Goal: Transaction & Acquisition: Book appointment/travel/reservation

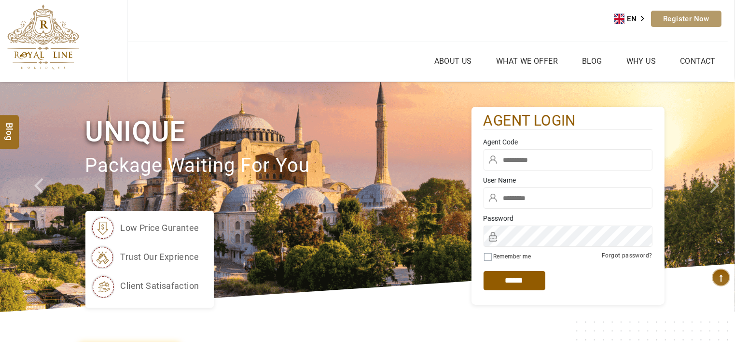
type input "******"
click at [534, 156] on input "text" at bounding box center [568, 159] width 169 height 21
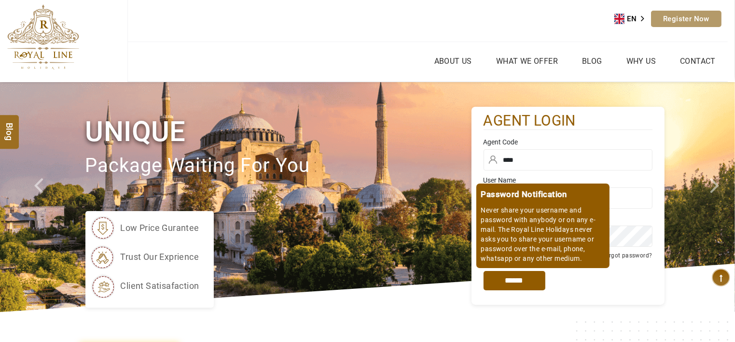
type input "****"
click at [502, 286] on input "*****" at bounding box center [515, 280] width 62 height 19
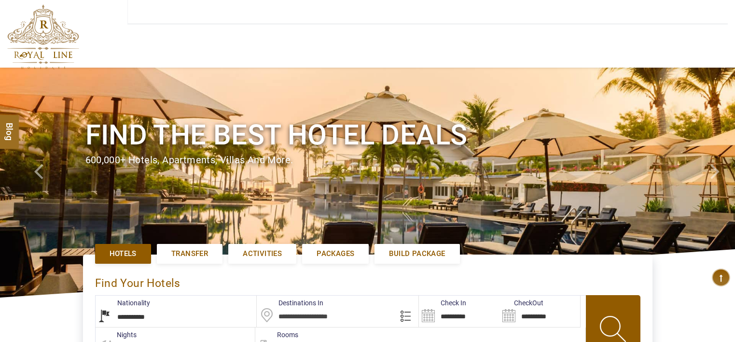
type input "**********"
select select "******"
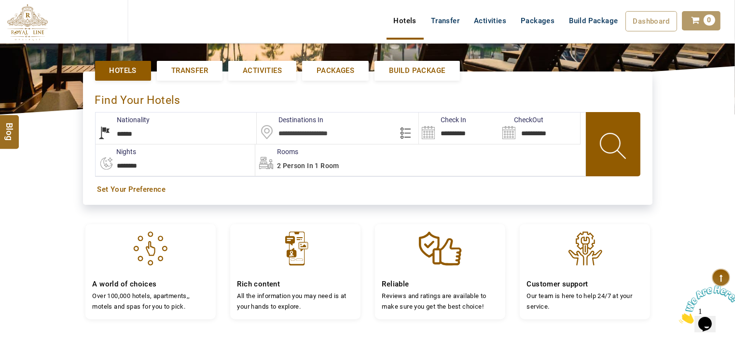
click at [334, 127] on input "text" at bounding box center [338, 127] width 162 height 31
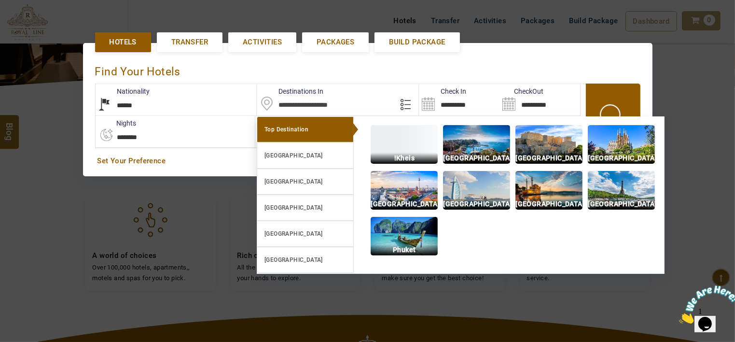
scroll to position [222, 0]
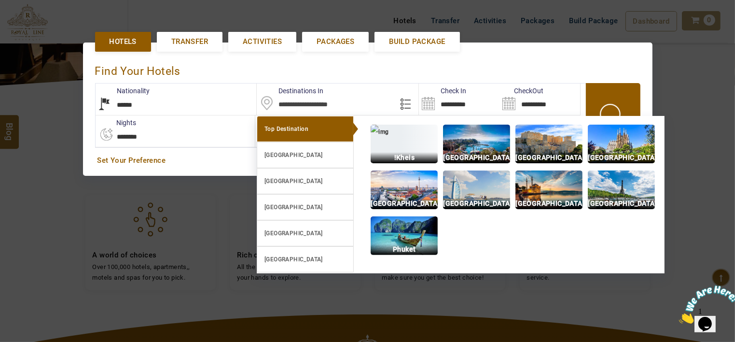
drag, startPoint x: 622, startPoint y: 50, endPoint x: 629, endPoint y: 48, distance: 7.9
click at [622, 50] on div "**********" at bounding box center [368, 108] width 570 height 133
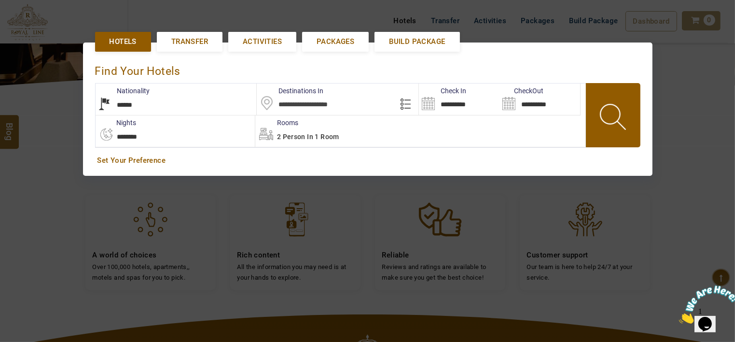
click at [655, 84] on div at bounding box center [367, 171] width 735 height 342
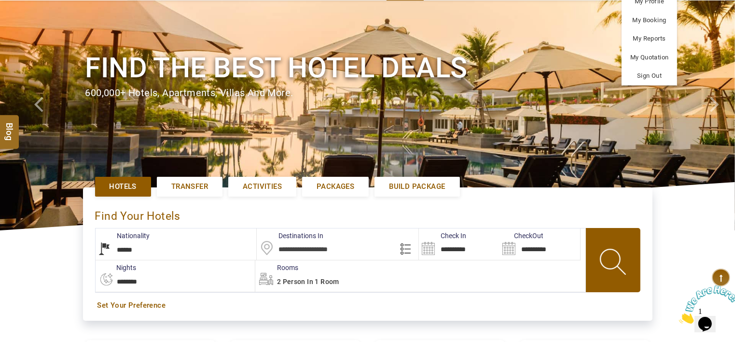
scroll to position [0, 0]
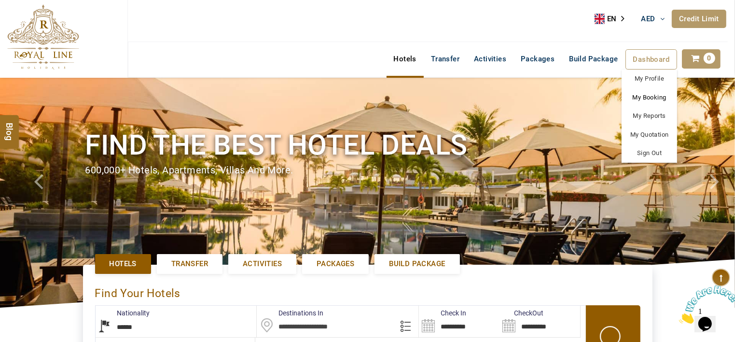
click at [658, 91] on link "My Booking" at bounding box center [650, 97] width 56 height 19
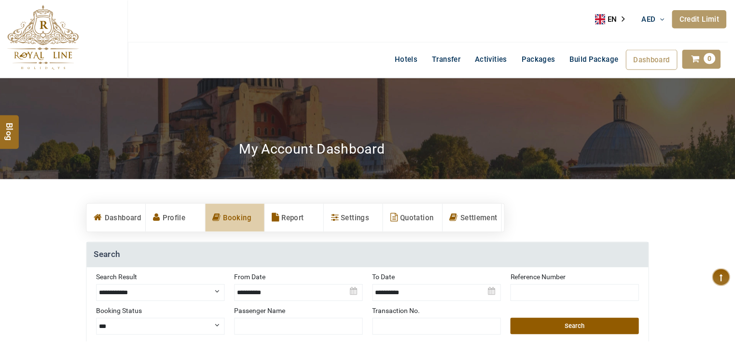
scroll to position [193, 0]
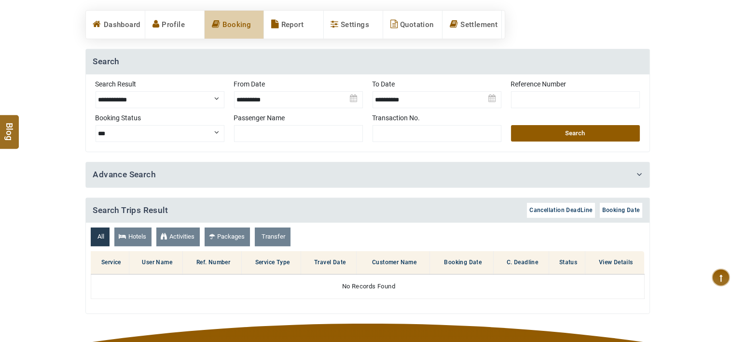
click at [264, 101] on img at bounding box center [298, 96] width 129 height 34
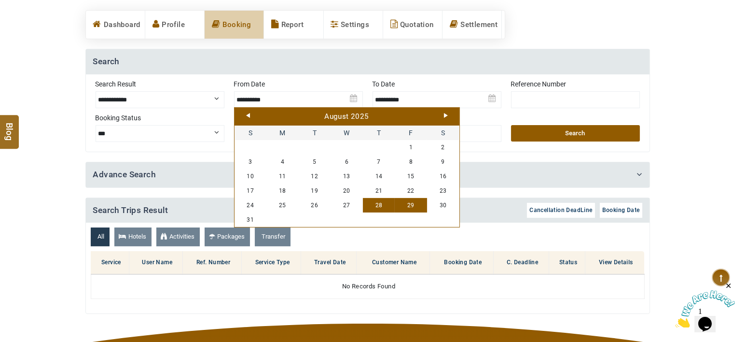
scroll to position [0, 0]
click at [411, 144] on link "1" at bounding box center [411, 147] width 32 height 14
type input "**********"
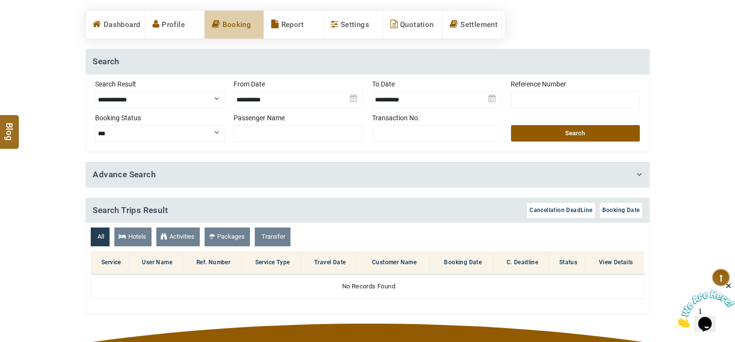
click at [199, 99] on select "**********" at bounding box center [160, 99] width 129 height 17
select select "**********"
click at [96, 91] on select "**********" at bounding box center [160, 99] width 129 height 17
click at [557, 129] on button "Search" at bounding box center [575, 133] width 129 height 16
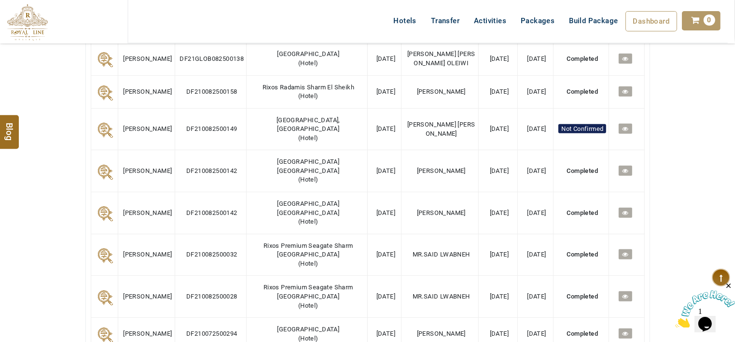
scroll to position [483, 0]
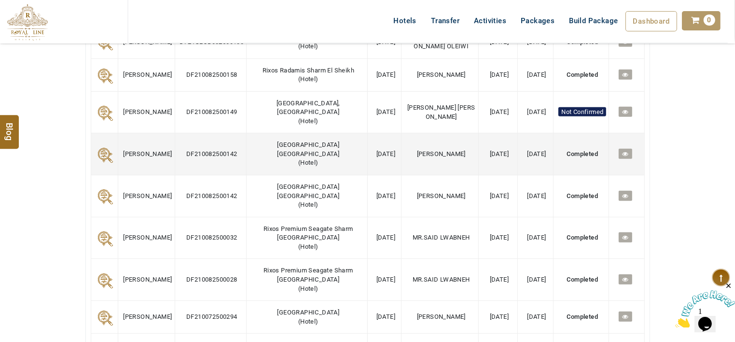
click at [625, 151] on icon at bounding box center [625, 154] width 6 height 6
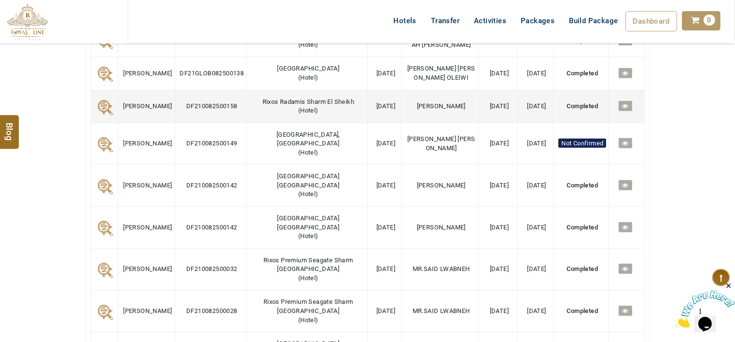
scroll to position [434, 0]
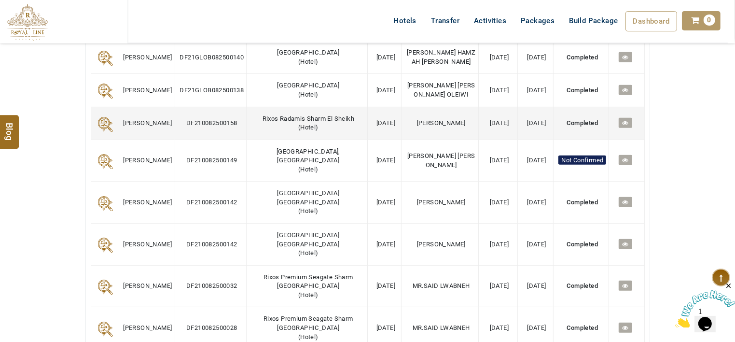
click at [629, 122] on link at bounding box center [625, 123] width 13 height 10
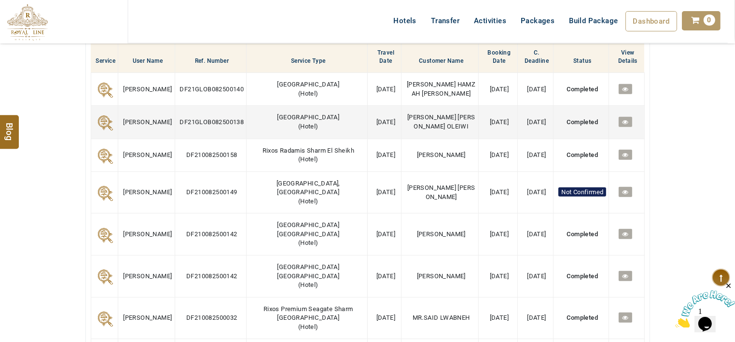
scroll to position [386, 0]
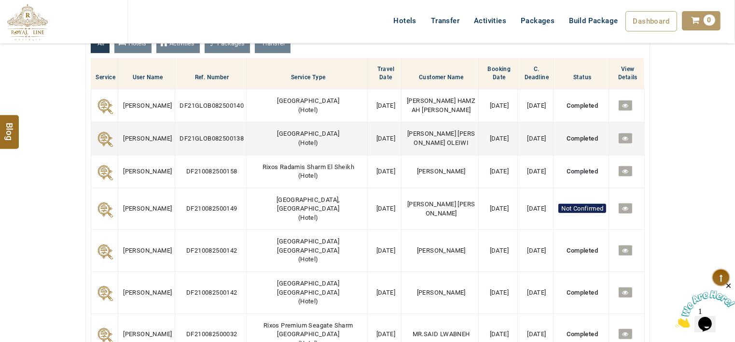
click at [619, 138] on link at bounding box center [625, 138] width 13 height 10
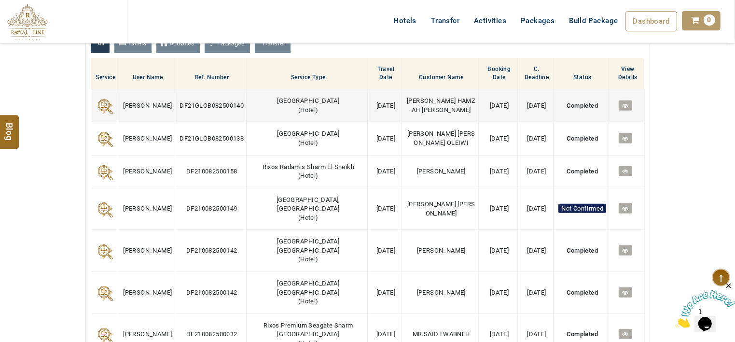
click at [626, 110] on td at bounding box center [626, 105] width 35 height 33
click at [627, 106] on icon at bounding box center [625, 105] width 6 height 6
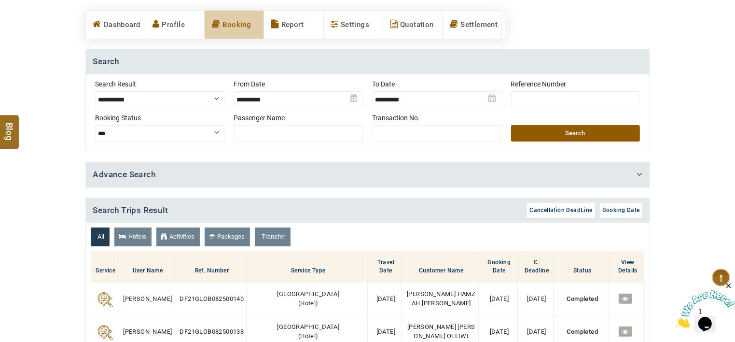
scroll to position [0, 0]
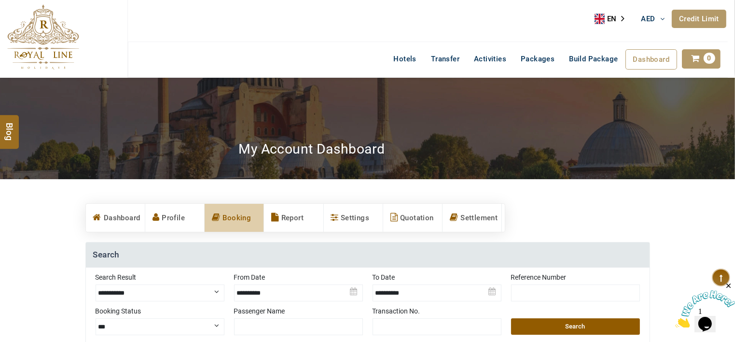
click at [53, 50] on img at bounding box center [43, 36] width 72 height 65
click at [56, 48] on img at bounding box center [43, 36] width 72 height 65
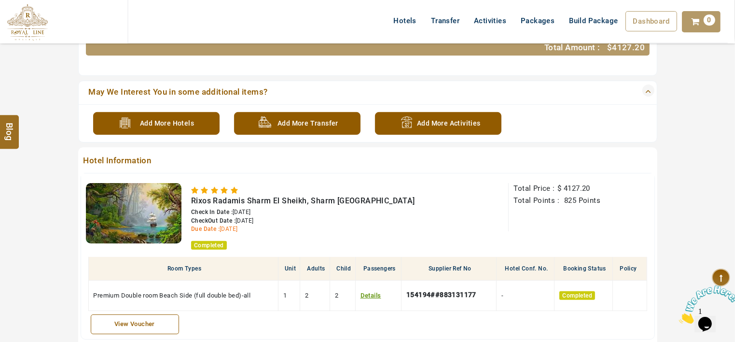
scroll to position [338, 0]
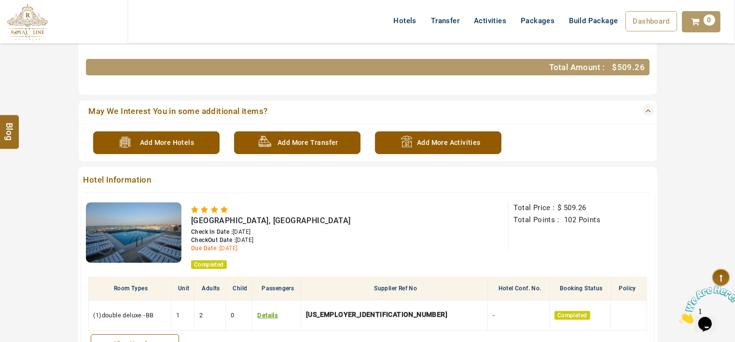
scroll to position [338, 0]
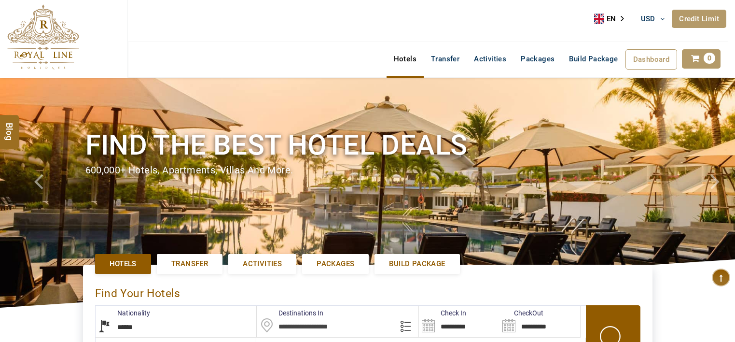
select select "******"
select select "*"
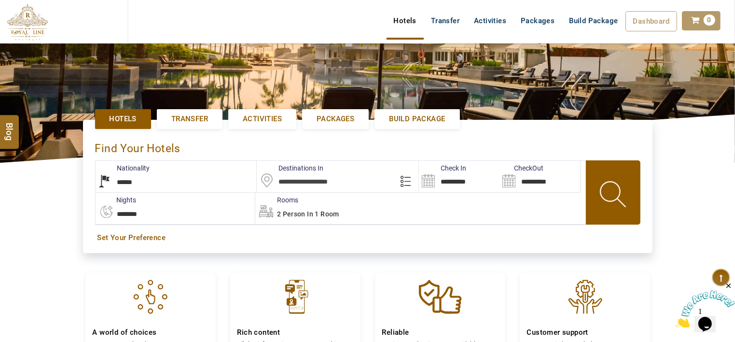
click at [334, 183] on input "text" at bounding box center [338, 176] width 162 height 31
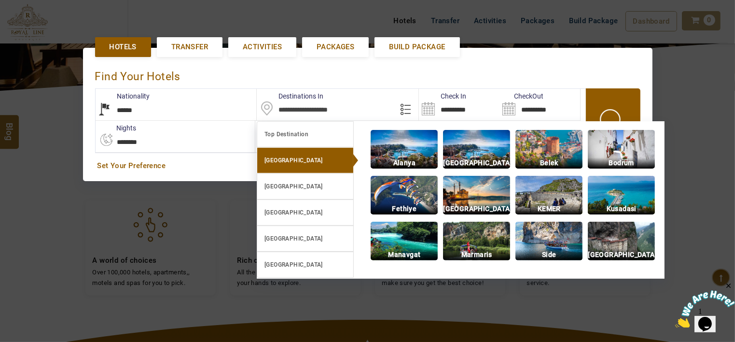
scroll to position [222, 0]
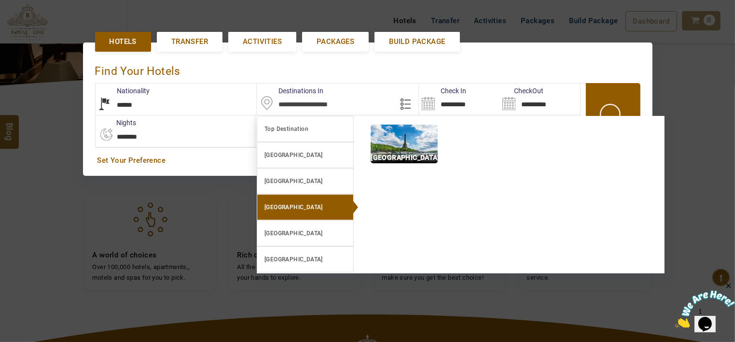
click at [313, 197] on link "[GEOGRAPHIC_DATA]" at bounding box center [305, 207] width 97 height 26
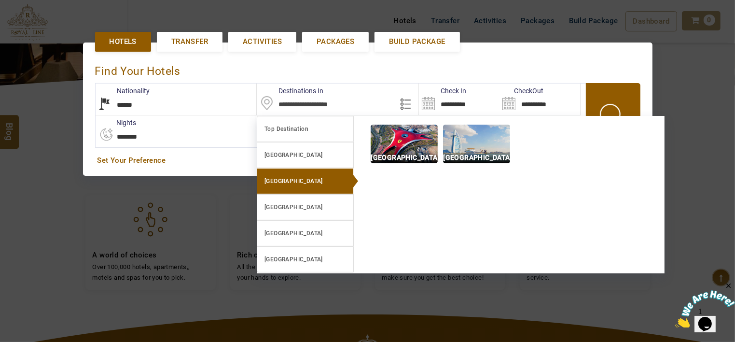
click at [322, 176] on link "[GEOGRAPHIC_DATA]" at bounding box center [305, 181] width 97 height 26
click at [323, 176] on link "[GEOGRAPHIC_DATA]" at bounding box center [305, 181] width 97 height 26
click at [340, 183] on link "[GEOGRAPHIC_DATA]" at bounding box center [305, 181] width 97 height 26
click at [386, 153] on p "Abu Dhabi" at bounding box center [404, 157] width 67 height 11
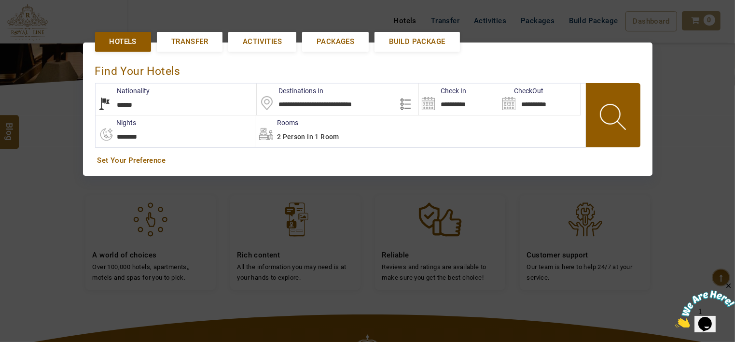
click at [380, 112] on input "**********" at bounding box center [338, 98] width 162 height 31
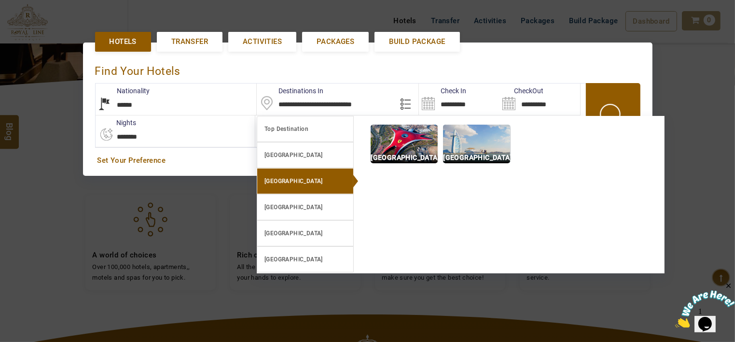
click at [461, 129] on img at bounding box center [476, 144] width 67 height 39
type input "**********"
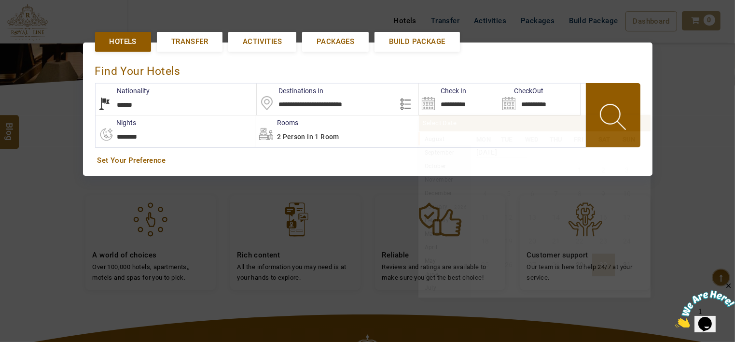
click at [459, 104] on input "**********" at bounding box center [459, 98] width 81 height 31
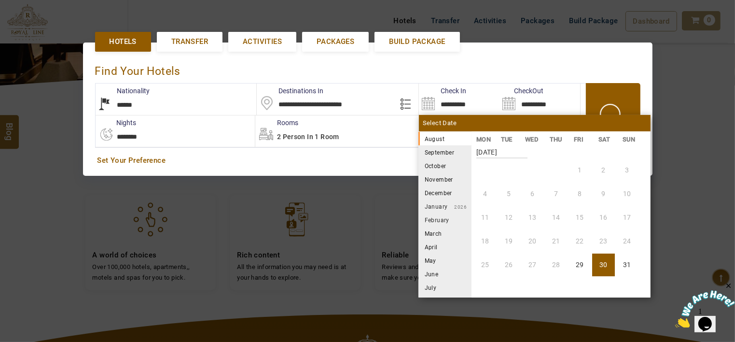
click at [435, 153] on li "September" at bounding box center [444, 152] width 53 height 14
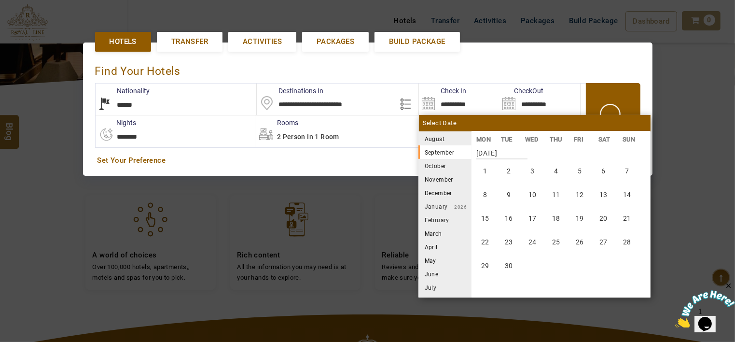
scroll to position [179, 0]
click at [531, 188] on li "10" at bounding box center [532, 193] width 23 height 23
type input "**********"
select select "*"
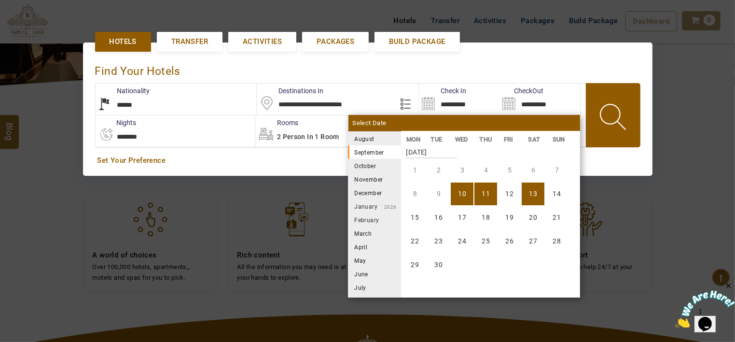
click at [525, 199] on li "13" at bounding box center [533, 193] width 23 height 23
type input "**********"
select select "*"
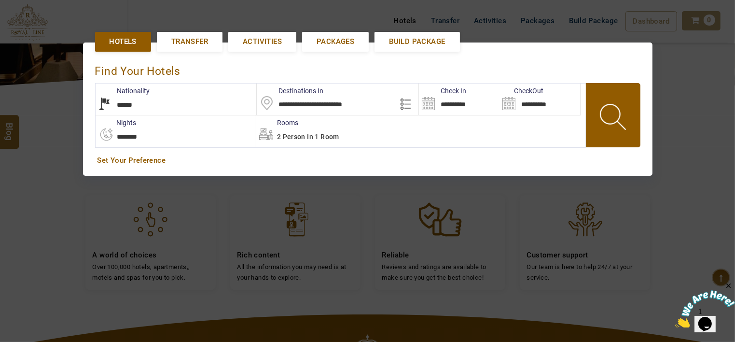
click at [598, 121] on span at bounding box center [613, 119] width 43 height 48
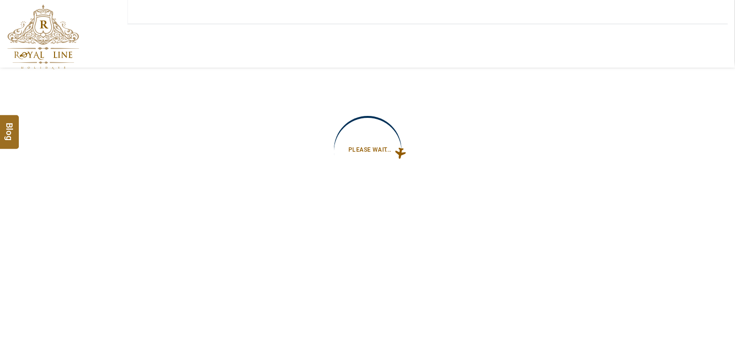
type input "**********"
select select "*"
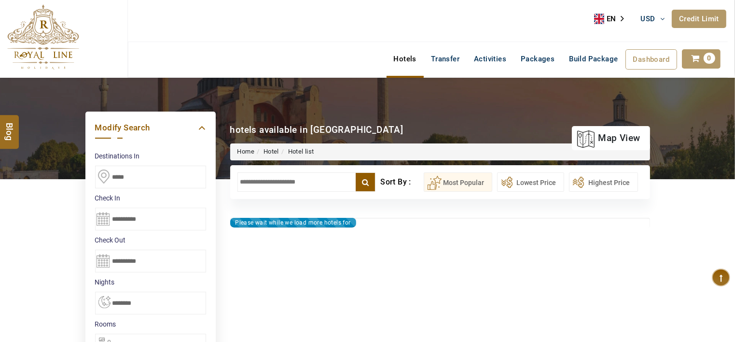
type input "**********"
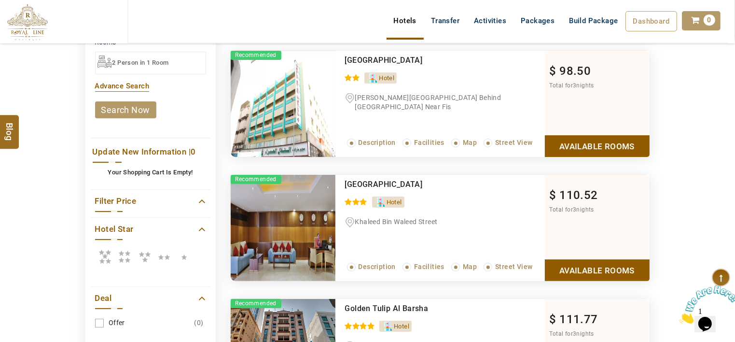
scroll to position [386, 0]
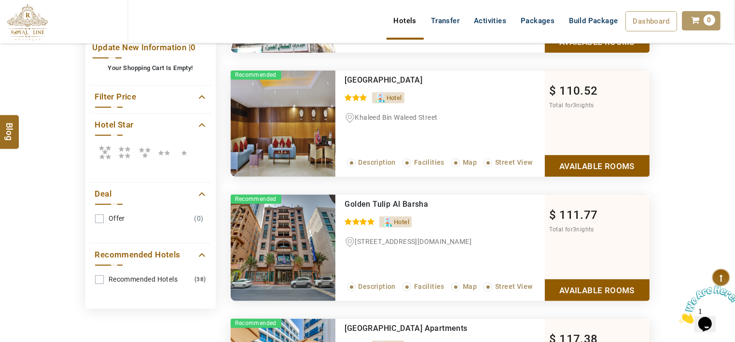
click at [108, 157] on icon at bounding box center [104, 151] width 19 height 19
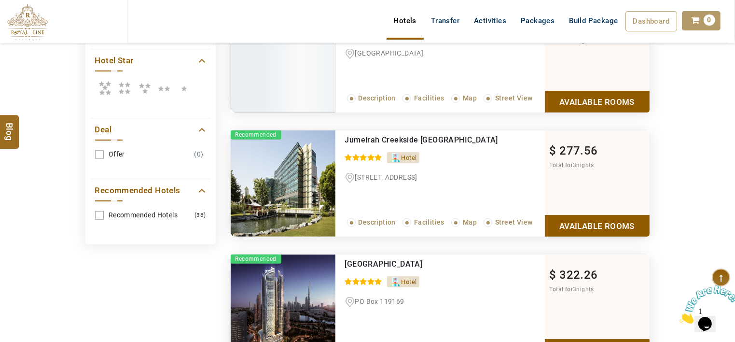
scroll to position [579, 0]
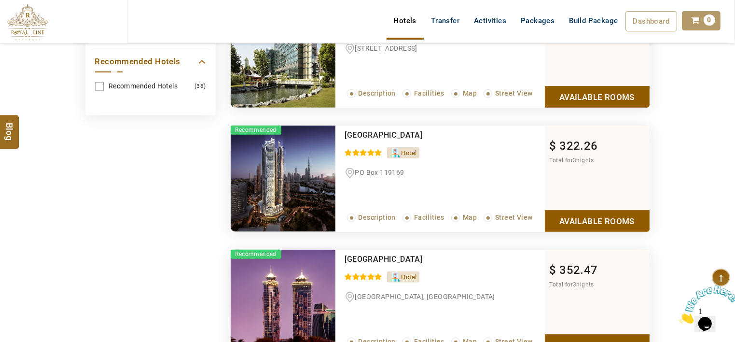
click at [579, 223] on link "Available Rooms" at bounding box center [597, 221] width 105 height 22
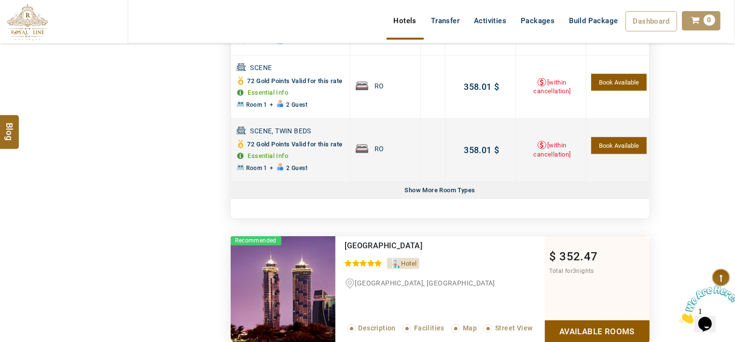
scroll to position [1002, 0]
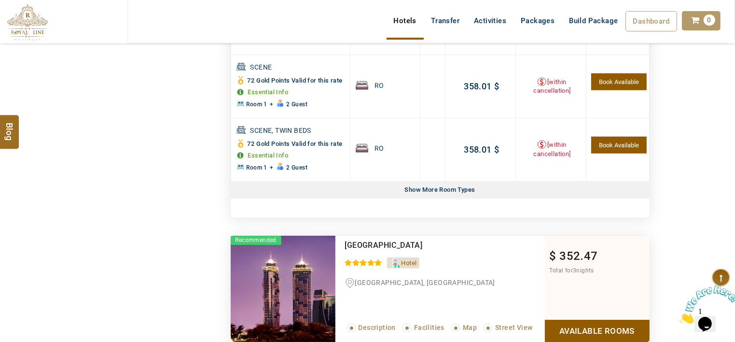
click at [495, 181] on div "Show More Room Types Show Less Rooms" at bounding box center [440, 189] width 419 height 17
click at [484, 183] on div "Show More Room Types Show Less Rooms" at bounding box center [440, 189] width 419 height 17
click at [458, 188] on div "Show More Room Types" at bounding box center [440, 189] width 78 height 17
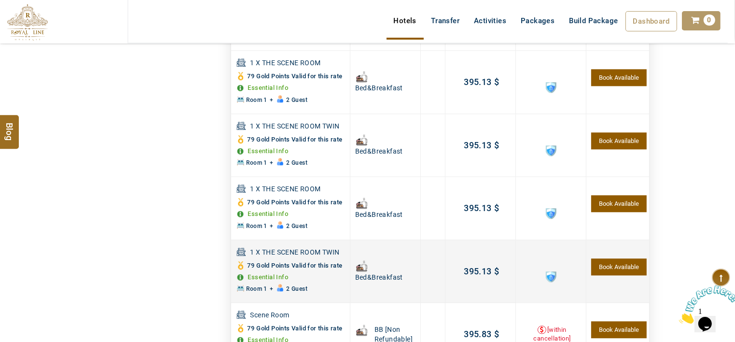
scroll to position [2305, 0]
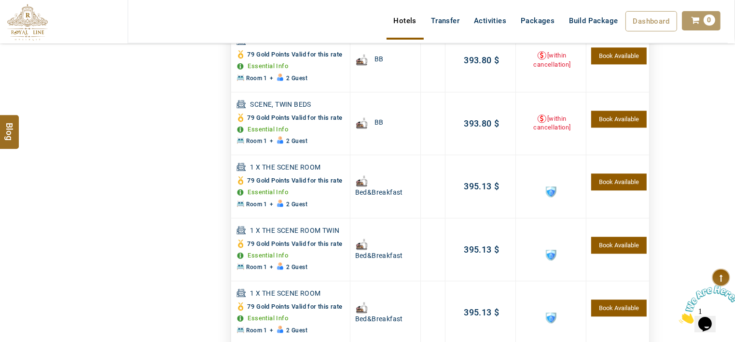
drag, startPoint x: 488, startPoint y: 143, endPoint x: 141, endPoint y: 144, distance: 347.5
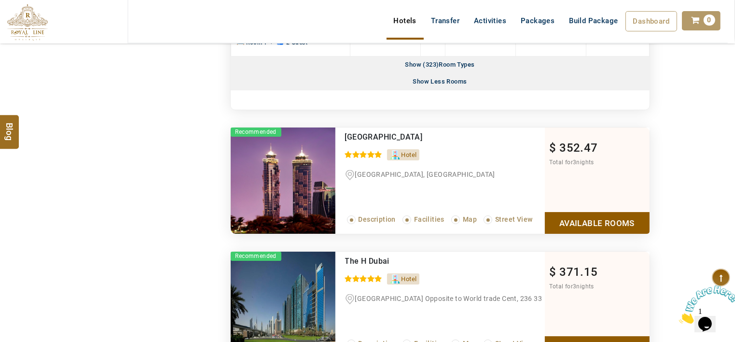
scroll to position [7421, 0]
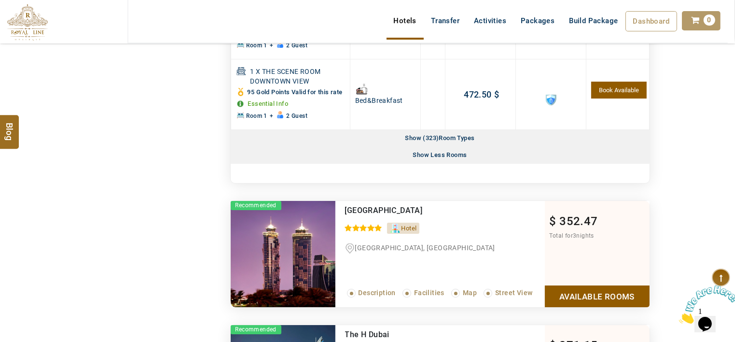
click at [575, 285] on link "Available Rooms" at bounding box center [597, 296] width 105 height 22
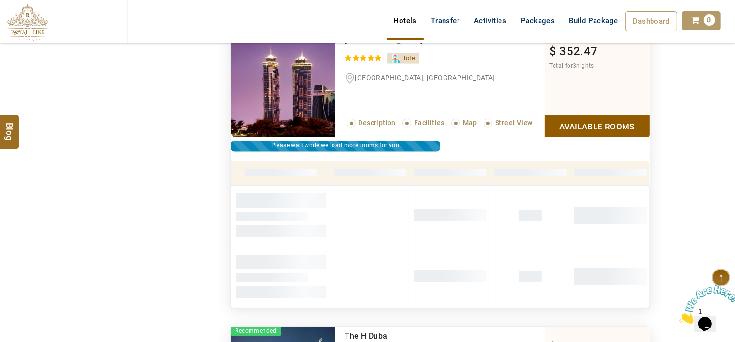
scroll to position [803, 0]
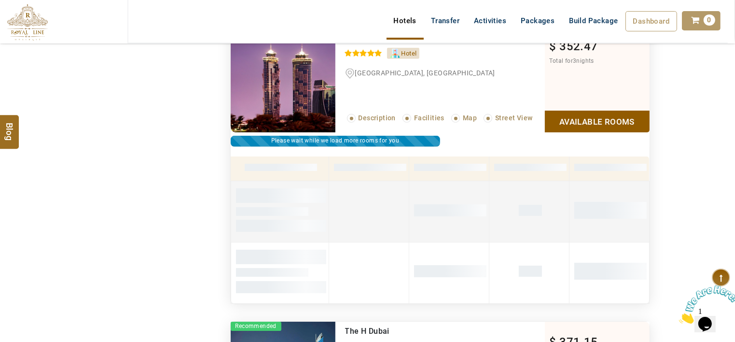
drag, startPoint x: 551, startPoint y: 227, endPoint x: 609, endPoint y: 219, distance: 58.5
click at [609, 219] on td at bounding box center [609, 211] width 80 height 61
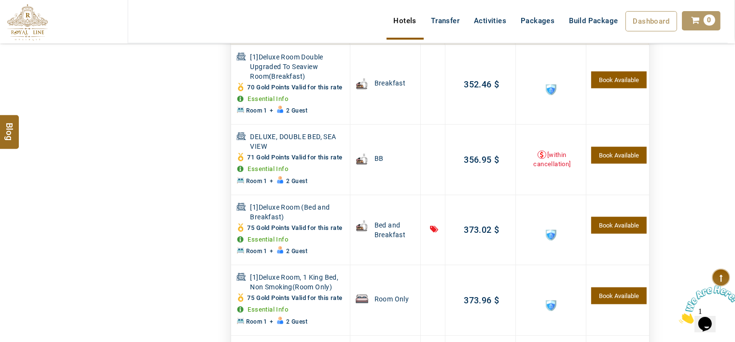
scroll to position [1044, 0]
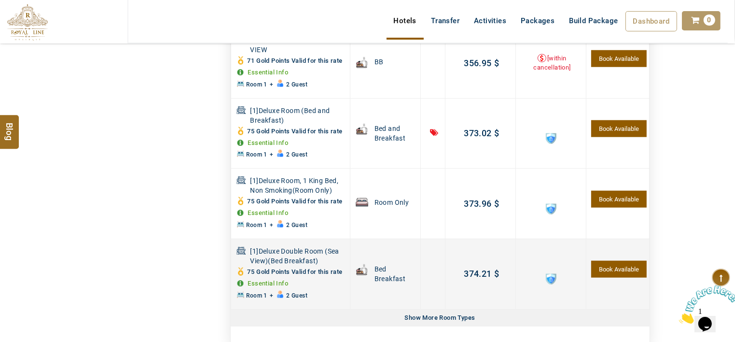
click at [292, 304] on td "[1]Deluxe Double Room (Sea View)(Bed Breakfast) 75 Essential Info Room 1 + 2 Gu…" at bounding box center [290, 273] width 119 height 70
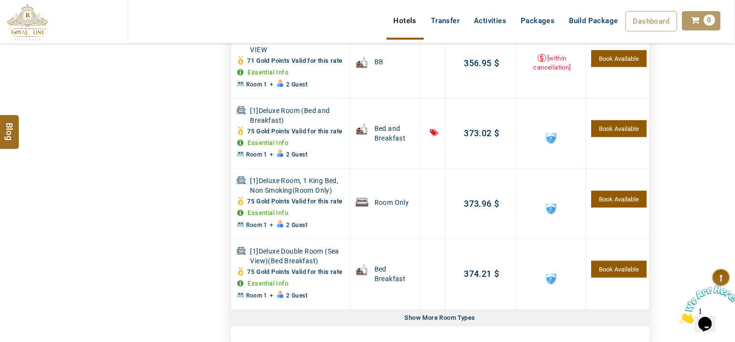
click at [371, 324] on div "Room Category Board Basis Offer Total for 3 nights Policy Book [1]Deluxe Room D…" at bounding box center [440, 130] width 419 height 411
click at [392, 320] on div "Show More Room Types Show Less Rooms" at bounding box center [440, 317] width 419 height 17
click at [427, 325] on div "Room Category Board Basis Offer Total for 3 nights Policy Book [1]Deluxe Room D…" at bounding box center [440, 130] width 419 height 411
click at [426, 317] on div "Show More Room Types" at bounding box center [440, 317] width 78 height 17
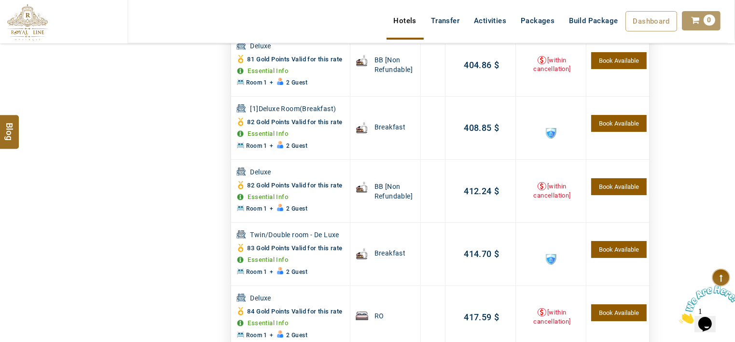
scroll to position [3216, 0]
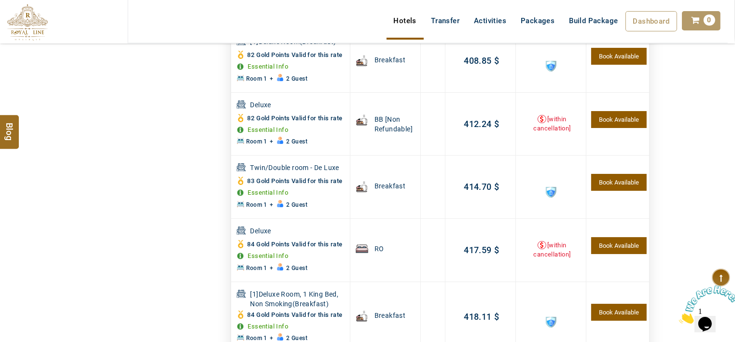
drag, startPoint x: 651, startPoint y: 126, endPoint x: 699, endPoint y: 123, distance: 48.4
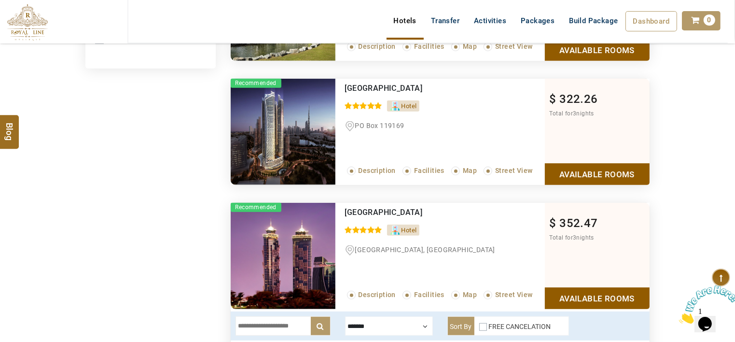
scroll to position [610, 0]
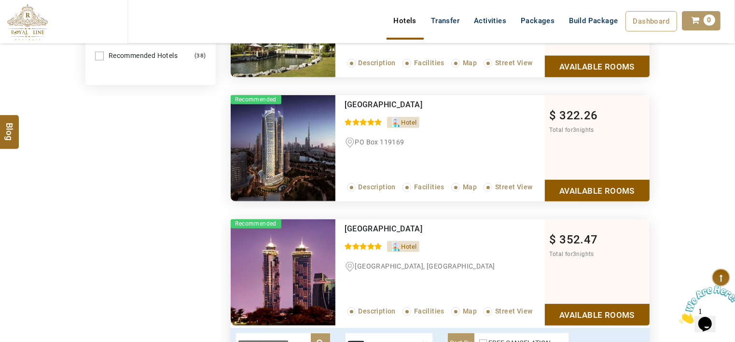
click at [626, 176] on div "$ 322.26 Total for 3 nights Available Rooms" at bounding box center [597, 148] width 105 height 106
click at [625, 181] on link "Available Rooms" at bounding box center [597, 191] width 105 height 22
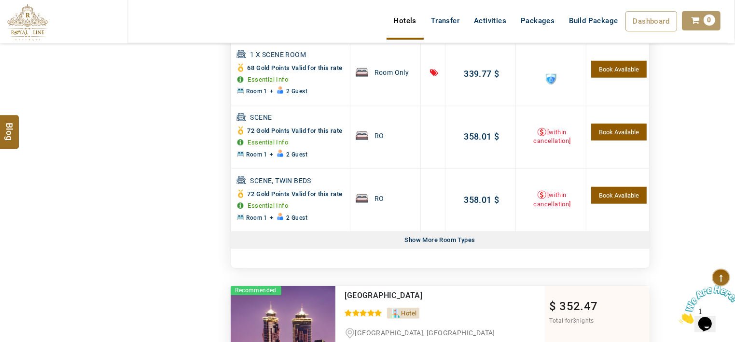
scroll to position [969, 0]
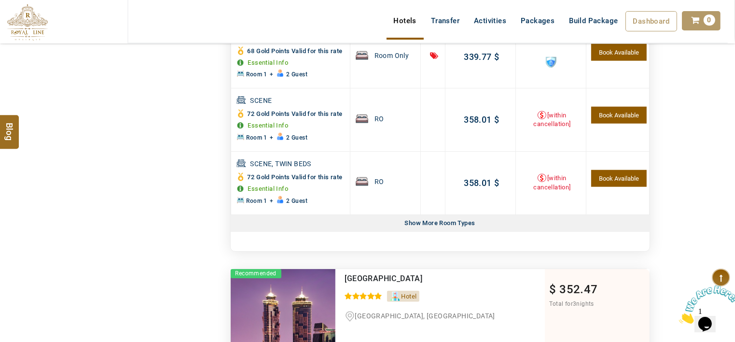
click at [560, 227] on div "Show More Room Types Show Less Rooms" at bounding box center [440, 223] width 419 height 17
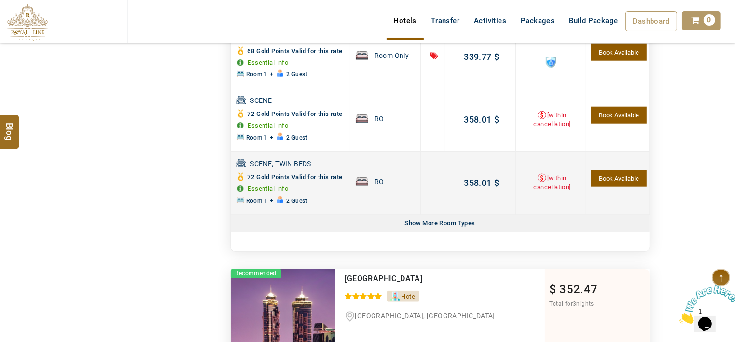
click at [469, 211] on td "0.00 $ 358.01 $ 358.01 $" at bounding box center [480, 182] width 70 height 63
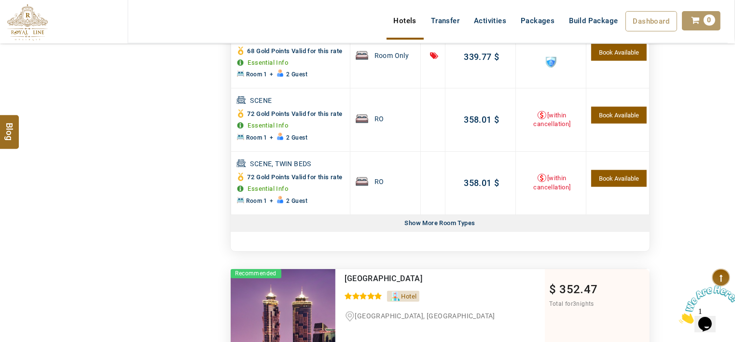
click at [471, 217] on div "Show More Room Types" at bounding box center [440, 223] width 78 height 17
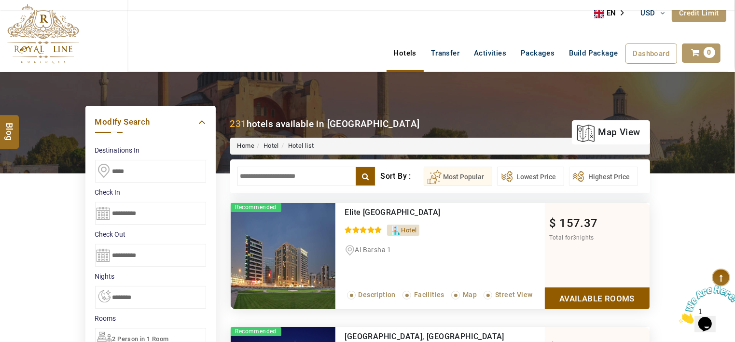
scroll to position [0, 0]
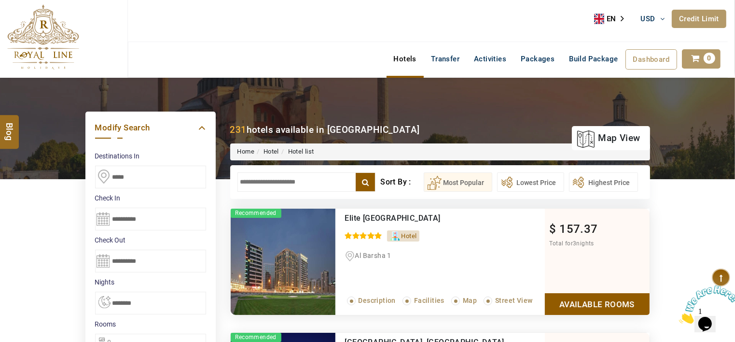
click at [340, 175] on input "text" at bounding box center [306, 181] width 139 height 19
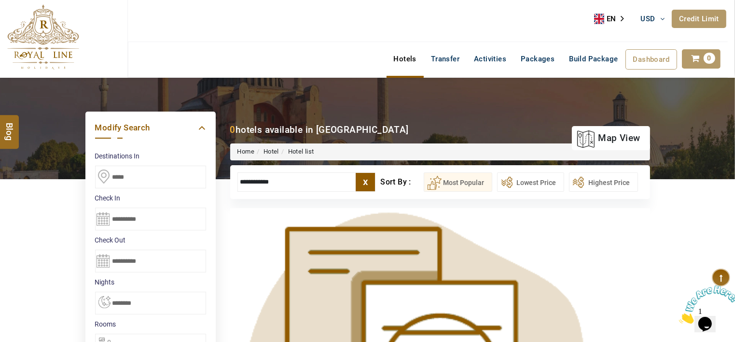
click at [357, 187] on input "**********" at bounding box center [306, 181] width 139 height 19
click at [354, 183] on input "**********" at bounding box center [306, 181] width 139 height 19
type input "**********"
click at [371, 181] on label "x" at bounding box center [365, 182] width 19 height 18
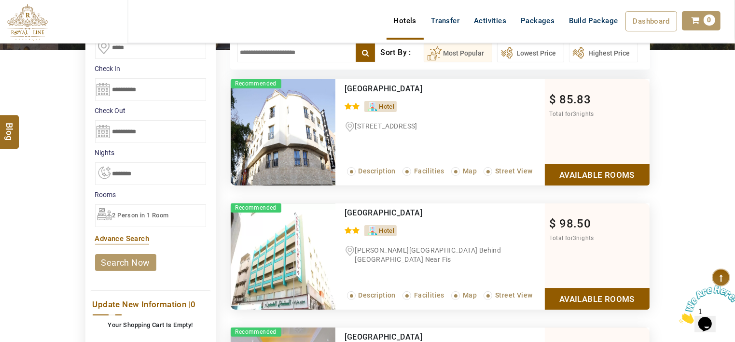
scroll to position [48, 0]
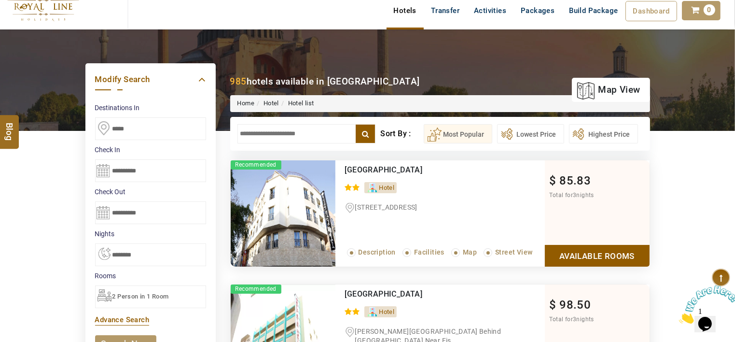
click at [317, 141] on input "text" at bounding box center [306, 133] width 139 height 19
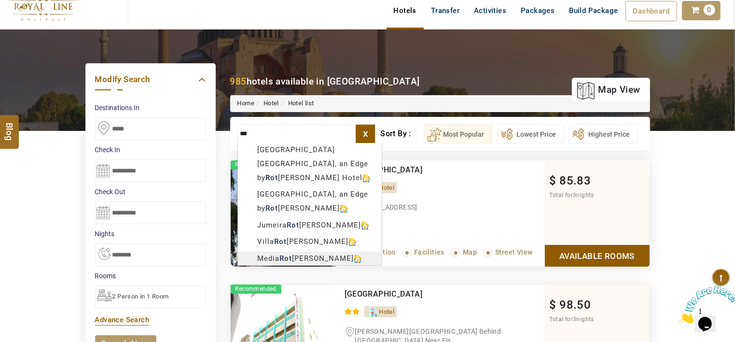
type input "**********"
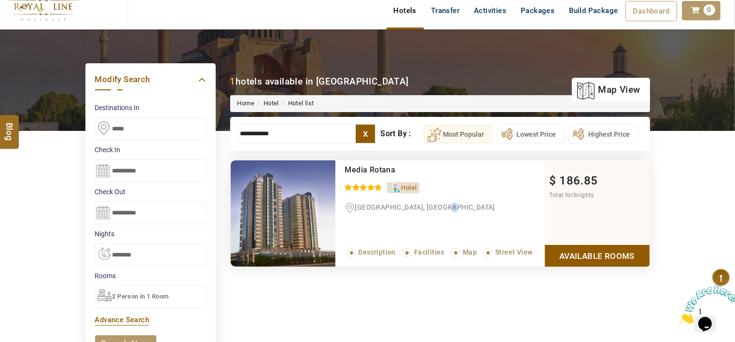
drag, startPoint x: 306, startPoint y: 240, endPoint x: 440, endPoint y: 294, distance: 144.7
drag, startPoint x: 440, startPoint y: 294, endPoint x: 450, endPoint y: 303, distance: 13.0
click at [372, 136] on label "x" at bounding box center [365, 134] width 19 height 18
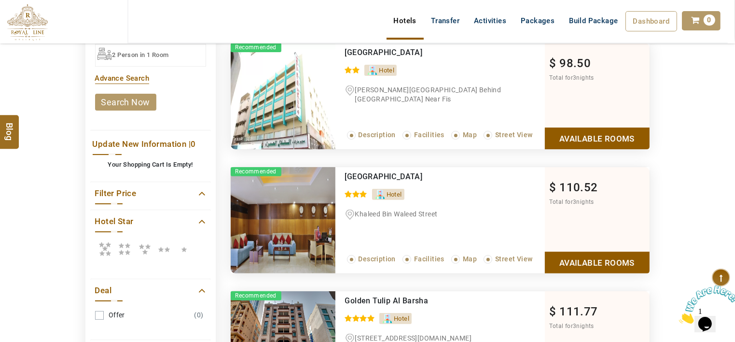
scroll to position [97, 0]
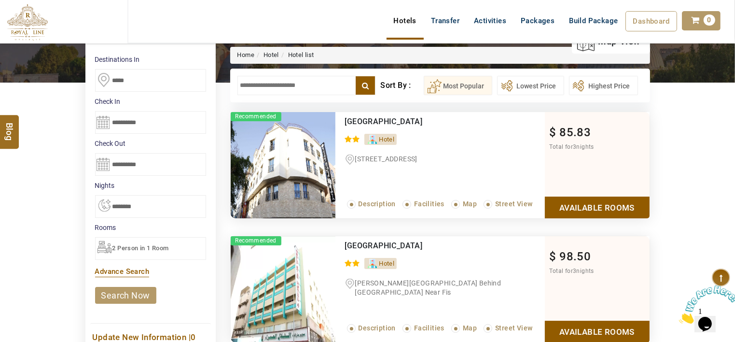
click at [320, 81] on input "text" at bounding box center [306, 85] width 139 height 19
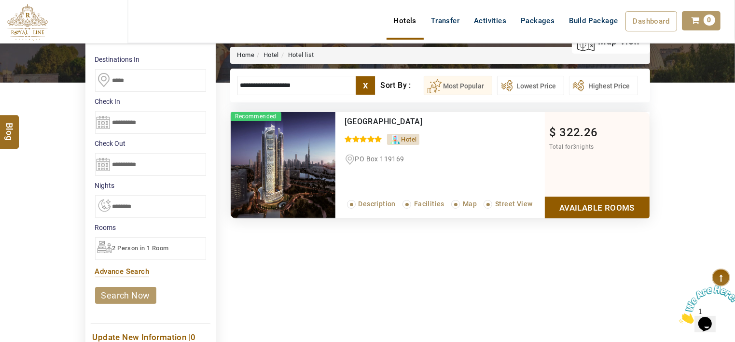
type input "**********"
click at [558, 199] on link "Available Rooms" at bounding box center [597, 207] width 105 height 22
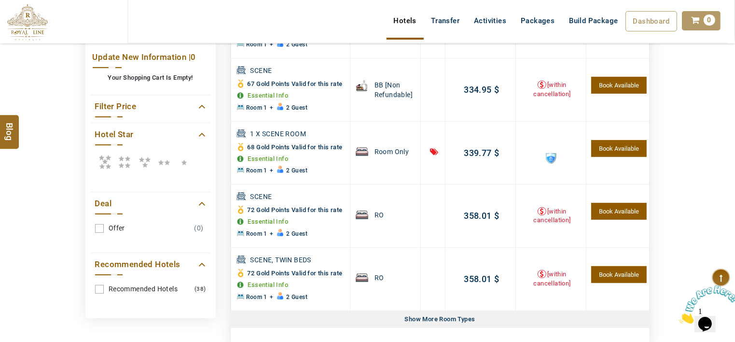
scroll to position [473, 0]
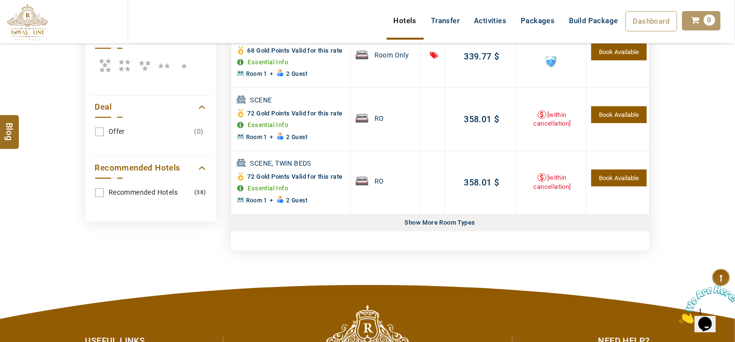
click at [479, 222] on div "Show More Room Types Show Less Rooms" at bounding box center [440, 222] width 419 height 17
click at [471, 222] on div "Show More Room Types" at bounding box center [440, 222] width 78 height 17
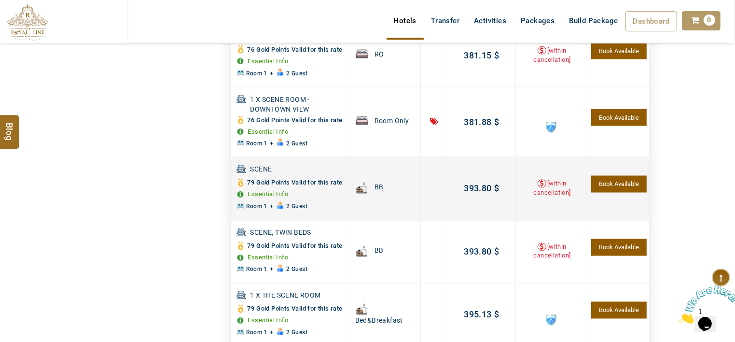
scroll to position [1728, 0]
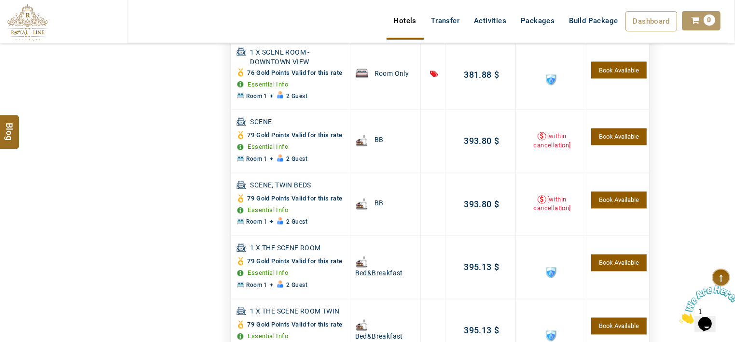
click at [19, 19] on img at bounding box center [27, 22] width 41 height 37
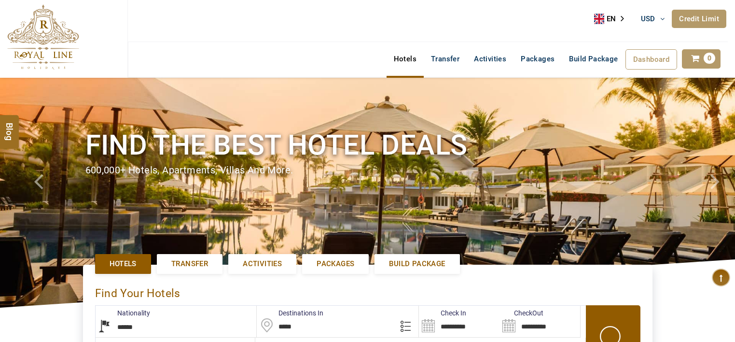
select select "******"
select select "*"
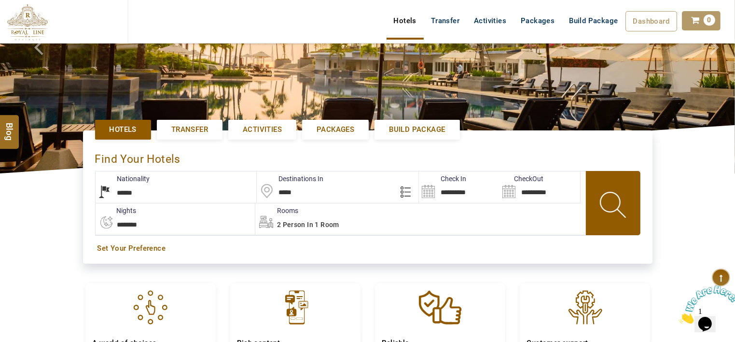
scroll to position [145, 0]
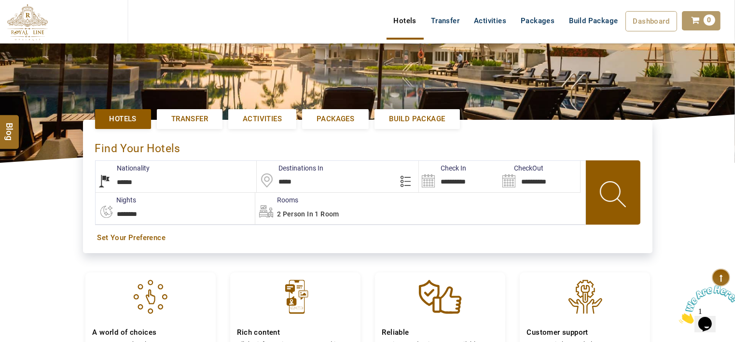
click at [399, 177] on div "Destinations In *****" at bounding box center [338, 177] width 162 height 32
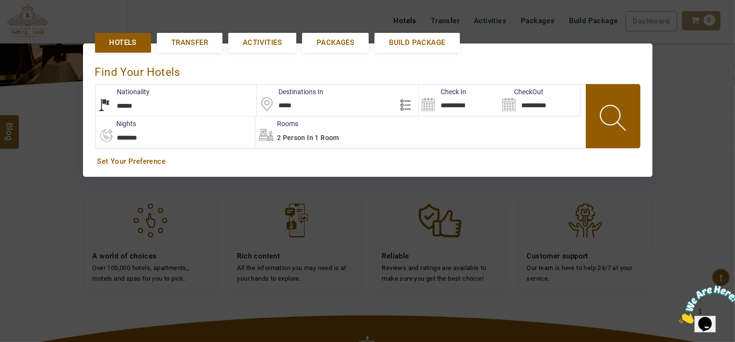
scroll to position [222, 0]
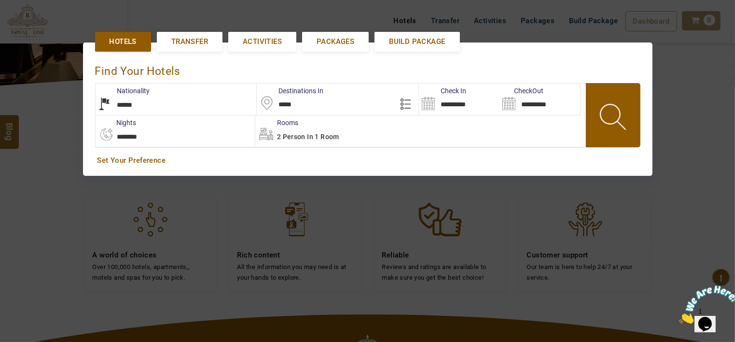
click at [406, 103] on span "click hotel location" at bounding box center [407, 103] width 17 height 14
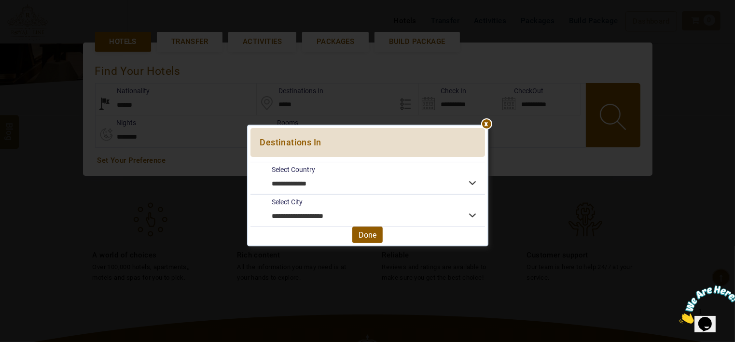
click at [485, 128] on div at bounding box center [367, 128] width 235 height 0
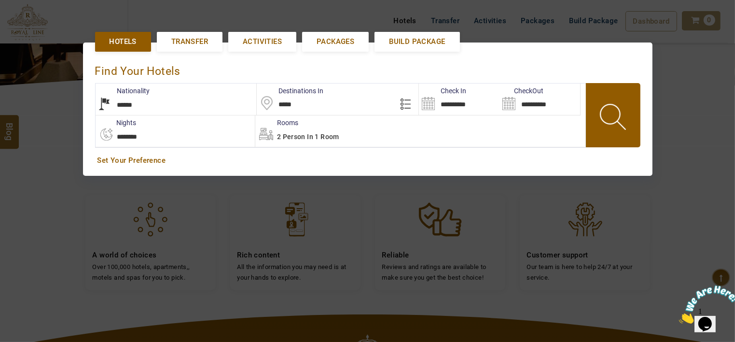
click at [352, 118] on div "2 Person in 1 Room" at bounding box center [420, 130] width 330 height 31
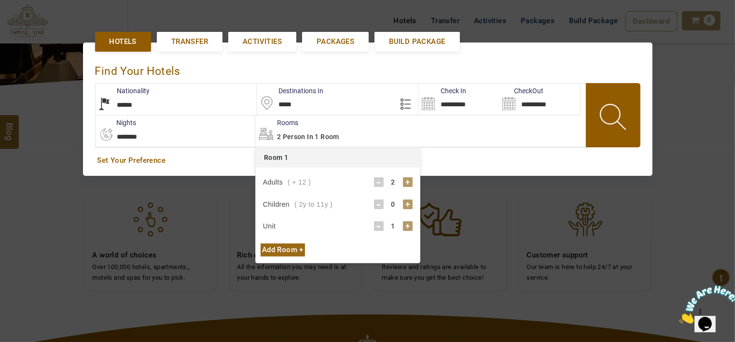
click at [353, 111] on input "*****" at bounding box center [338, 98] width 162 height 31
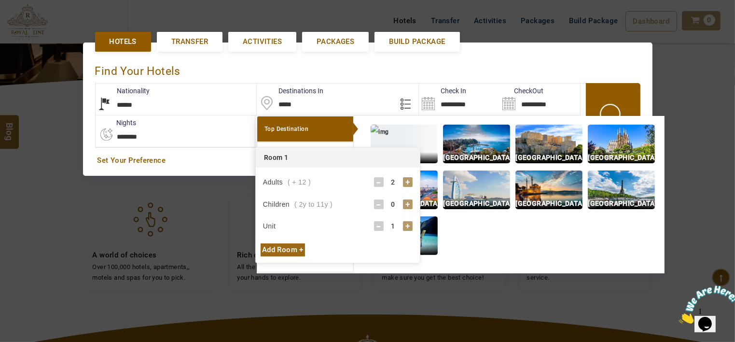
click at [348, 110] on input "*****" at bounding box center [338, 98] width 162 height 31
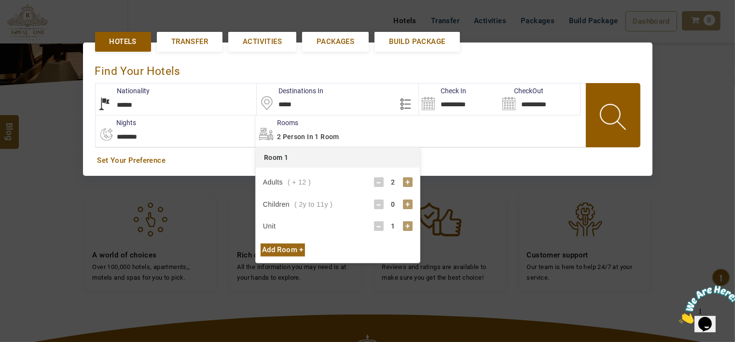
click at [320, 106] on input "*****" at bounding box center [338, 98] width 162 height 31
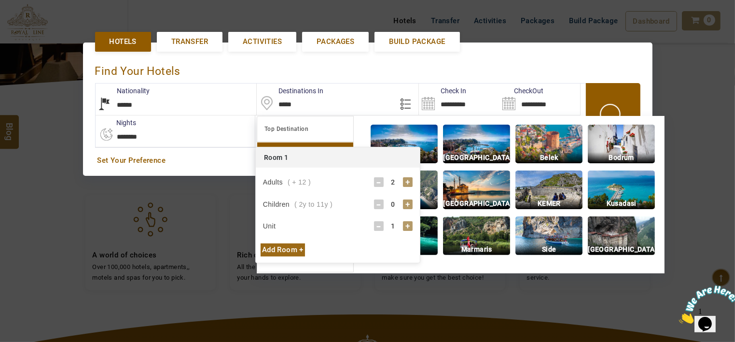
click at [196, 199] on div at bounding box center [367, 171] width 735 height 342
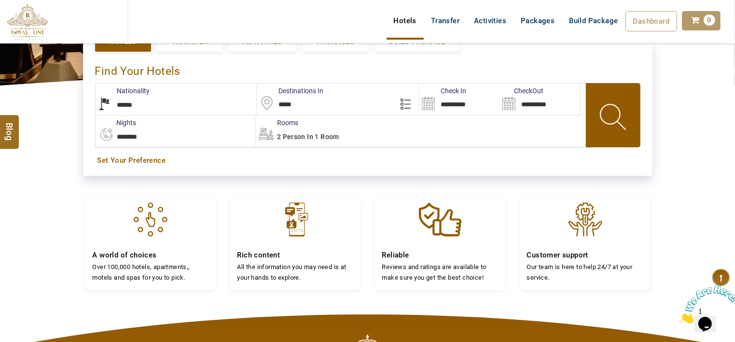
click at [202, 199] on div at bounding box center [367, 171] width 735 height 342
click at [289, 111] on input "*****" at bounding box center [338, 98] width 162 height 31
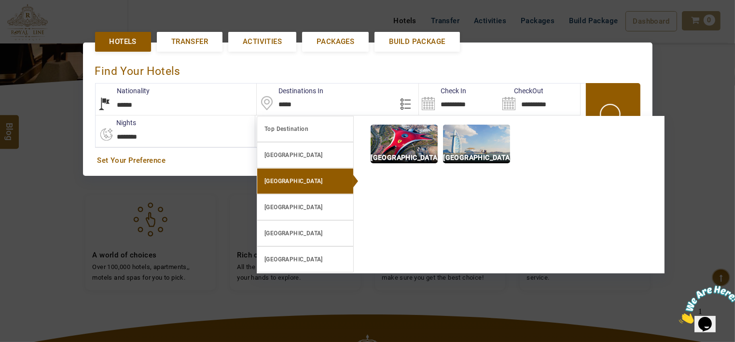
click at [306, 180] on b "[GEOGRAPHIC_DATA]" at bounding box center [293, 181] width 58 height 7
click at [321, 178] on b "[GEOGRAPHIC_DATA]" at bounding box center [293, 181] width 58 height 7
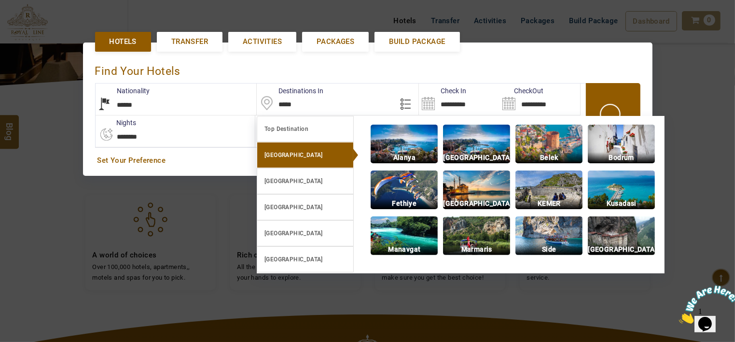
click at [378, 154] on p "Alanya" at bounding box center [404, 157] width 67 height 11
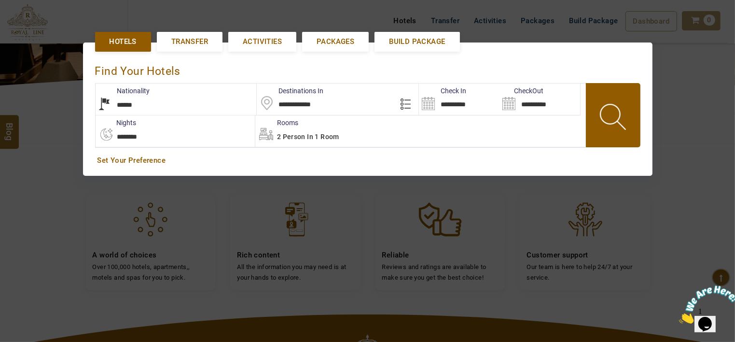
click at [308, 101] on input "**********" at bounding box center [338, 98] width 162 height 31
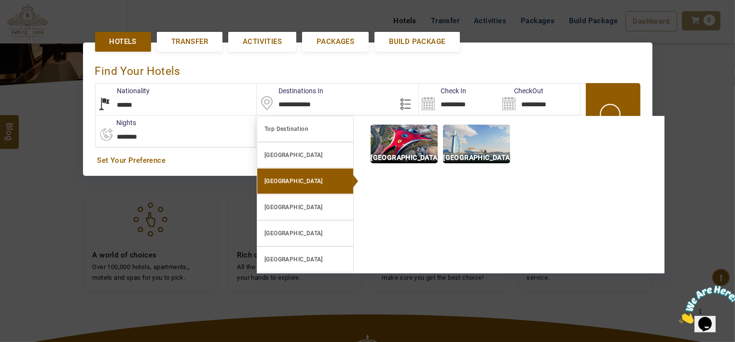
click at [292, 174] on link "[GEOGRAPHIC_DATA]" at bounding box center [305, 181] width 97 height 26
click at [394, 152] on p "Abu Dhabi" at bounding box center [404, 157] width 67 height 11
type input "**********"
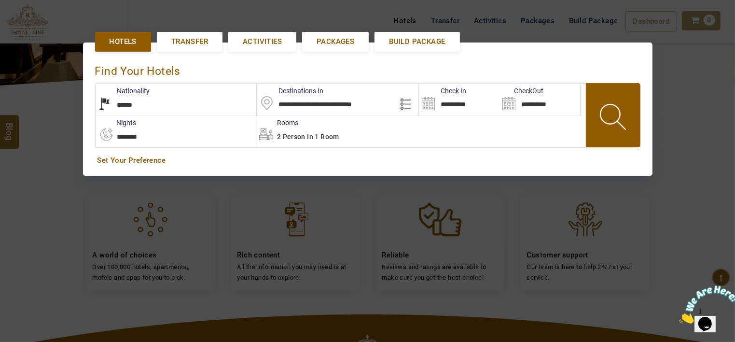
click at [443, 104] on input "**********" at bounding box center [459, 98] width 81 height 31
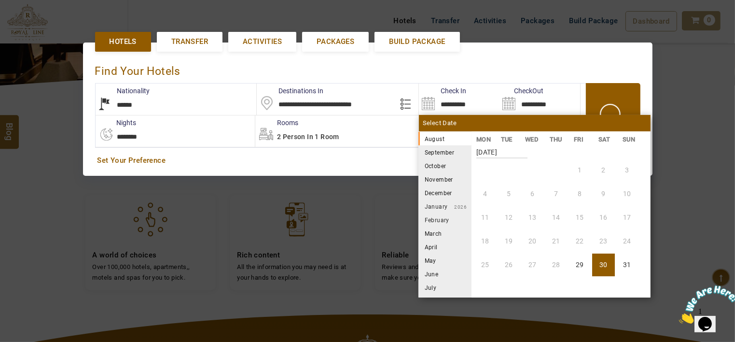
click at [426, 148] on li "September" at bounding box center [444, 152] width 53 height 14
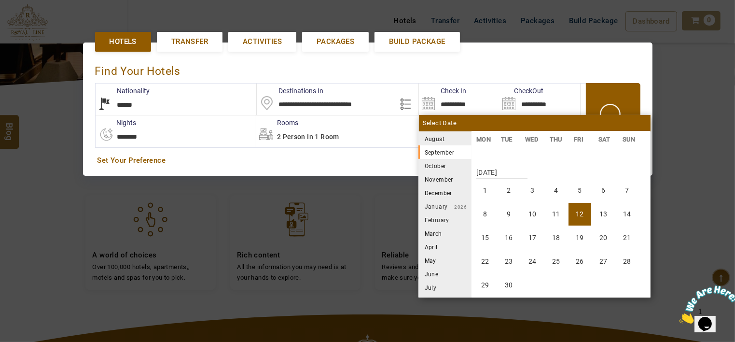
scroll to position [179, 0]
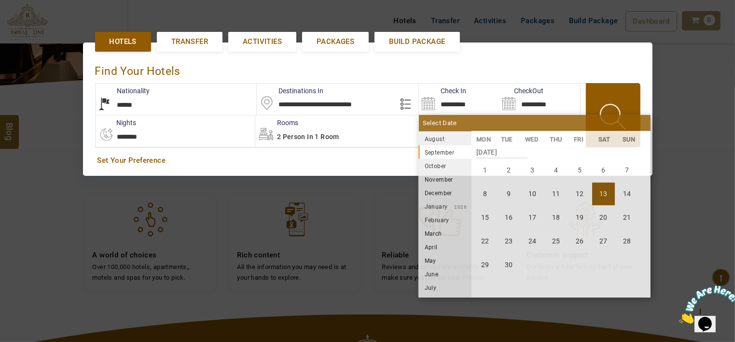
click at [593, 192] on li "13" at bounding box center [603, 193] width 23 height 23
type input "**********"
select select "*"
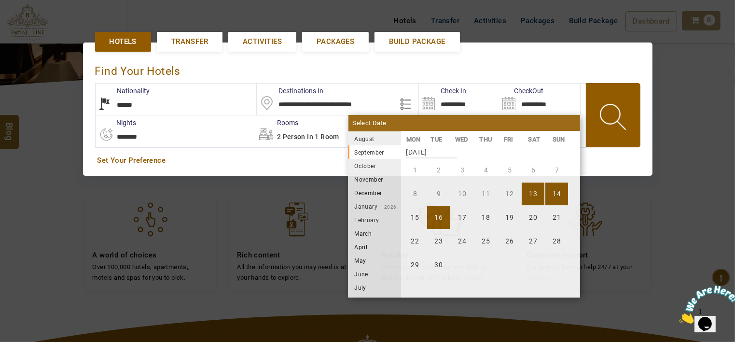
click at [445, 211] on li "16" at bounding box center [438, 217] width 23 height 23
type input "**********"
select select "*"
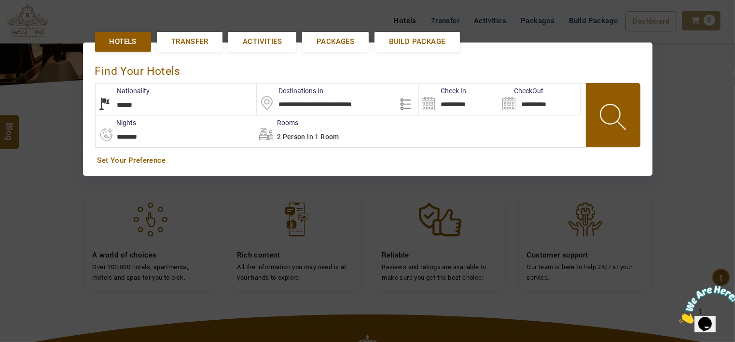
click at [606, 116] on span at bounding box center [613, 119] width 43 height 48
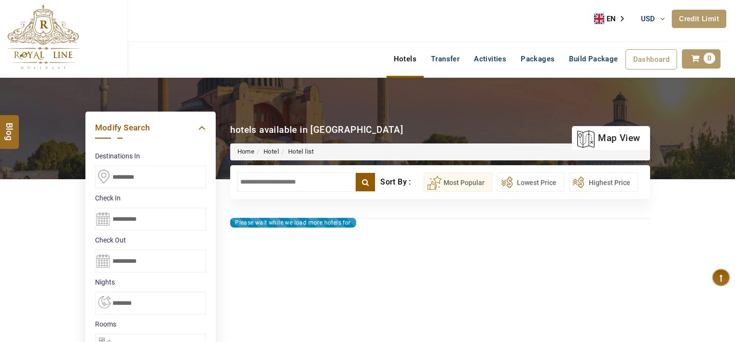
select select "*"
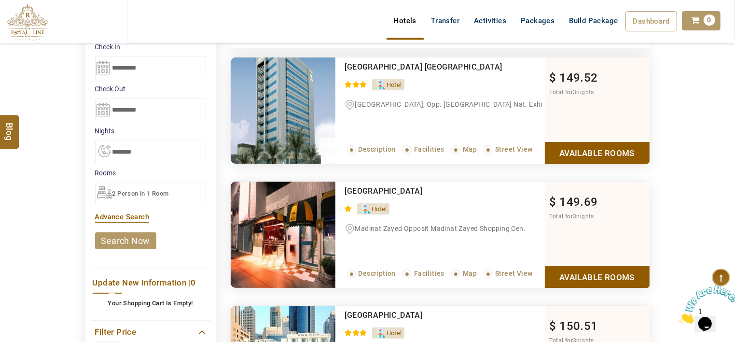
scroll to position [241, 0]
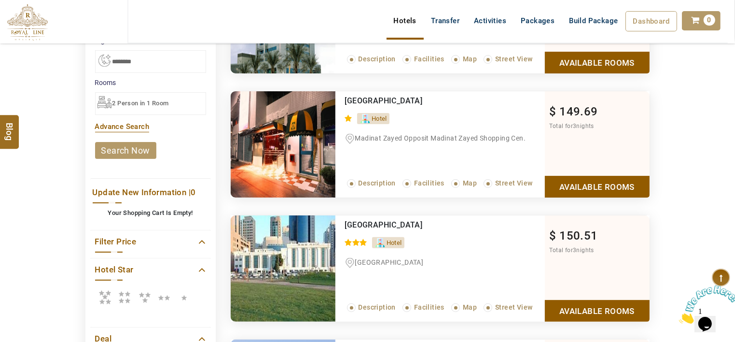
click at [120, 291] on icon at bounding box center [124, 296] width 19 height 19
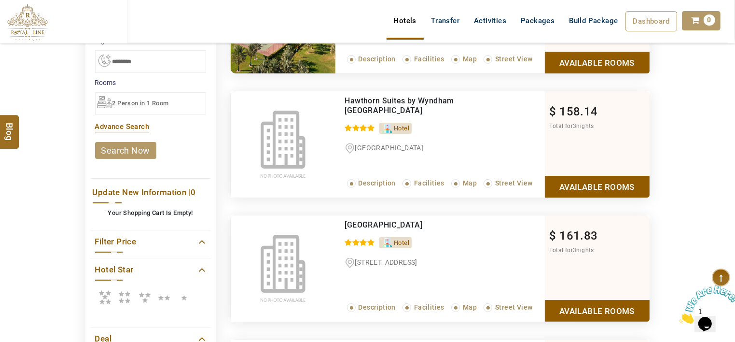
click at [102, 299] on icon at bounding box center [104, 296] width 19 height 19
click at [116, 296] on icon at bounding box center [124, 296] width 19 height 19
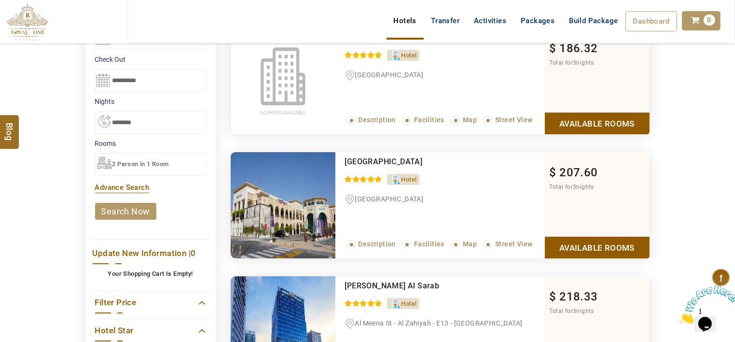
scroll to position [97, 0]
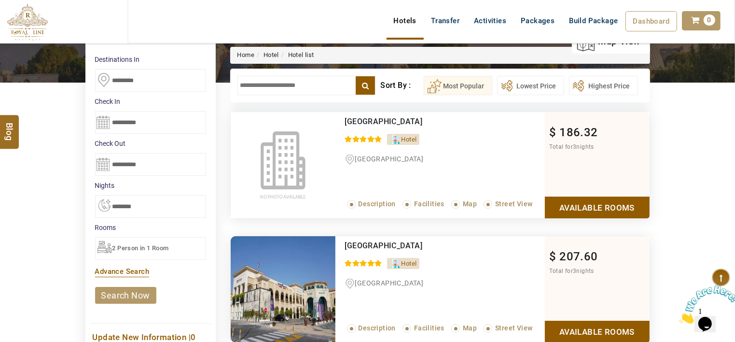
click at [577, 200] on link "Available Rooms" at bounding box center [597, 207] width 105 height 22
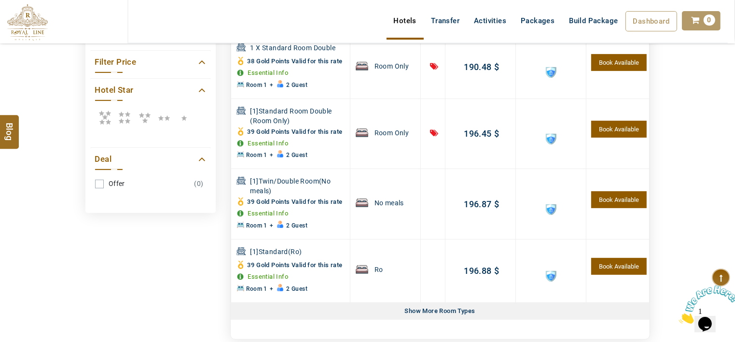
scroll to position [425, 0]
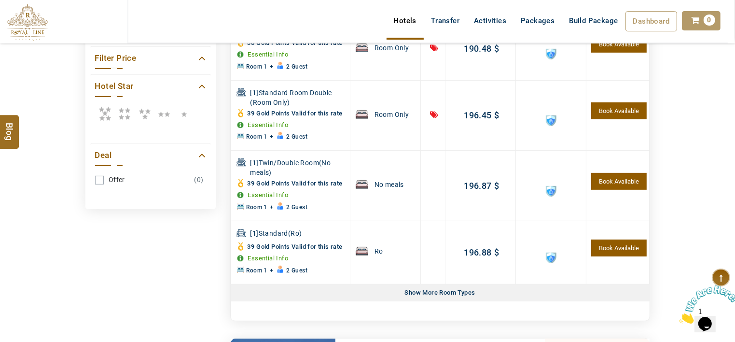
click at [479, 285] on div "Show More Room Types Show Less Rooms" at bounding box center [440, 292] width 419 height 17
click at [473, 292] on div "Show More Room Types" at bounding box center [440, 292] width 78 height 17
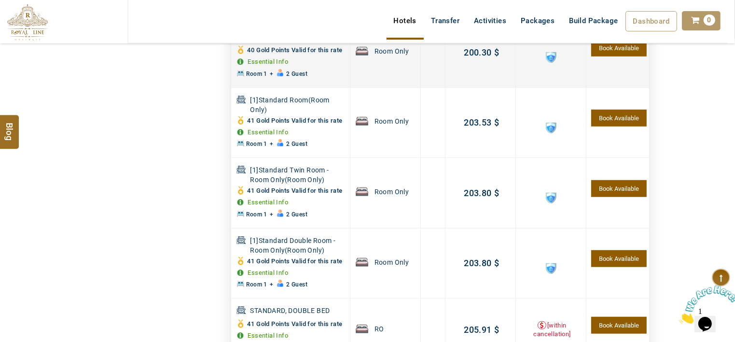
scroll to position [666, 0]
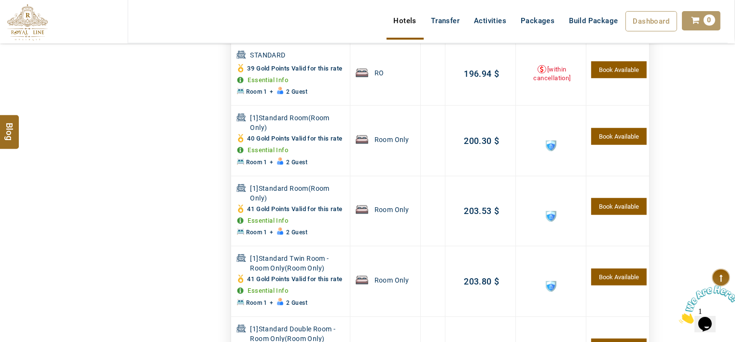
click at [46, 21] on img at bounding box center [27, 22] width 41 height 37
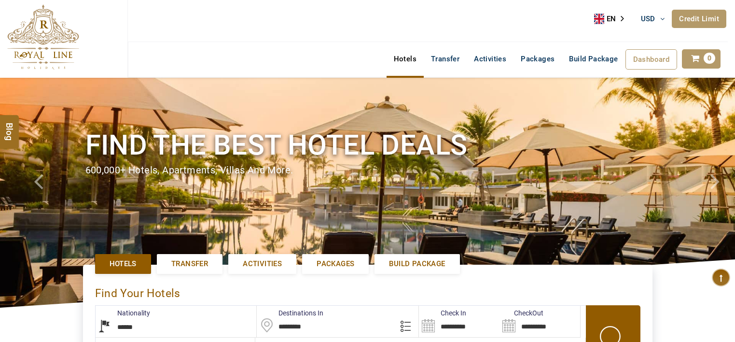
select select "******"
select select "*"
type input "**********"
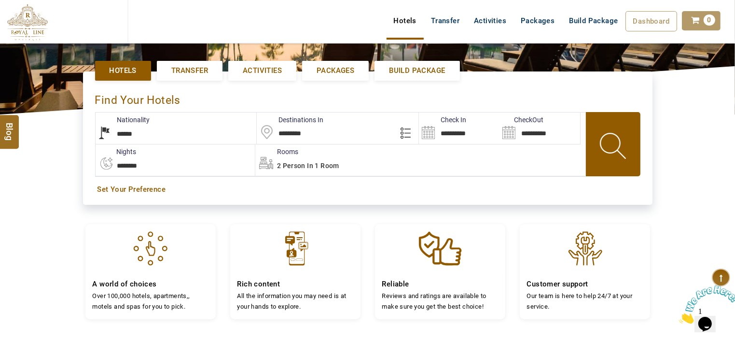
click at [332, 131] on input "*********" at bounding box center [338, 127] width 162 height 31
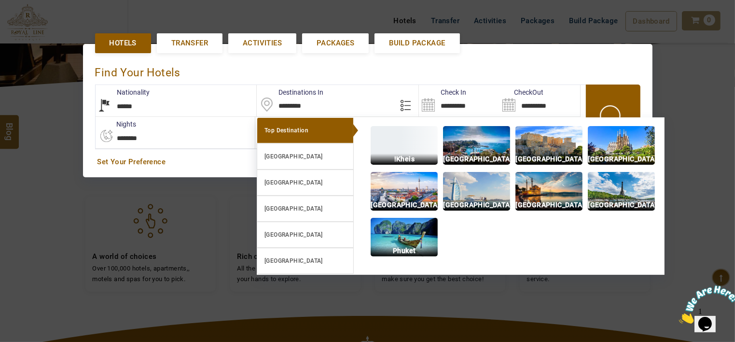
scroll to position [222, 0]
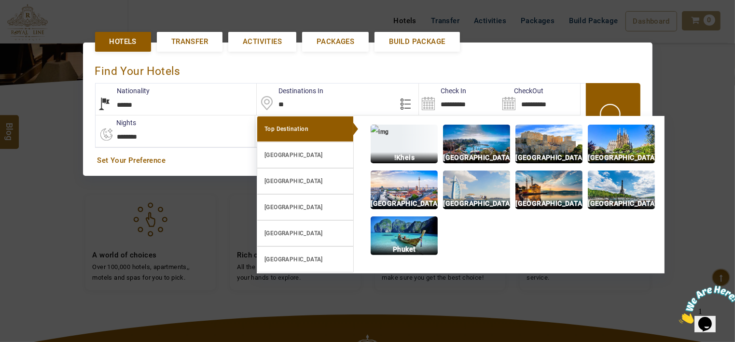
type input "*"
click at [292, 98] on input "text" at bounding box center [338, 98] width 162 height 31
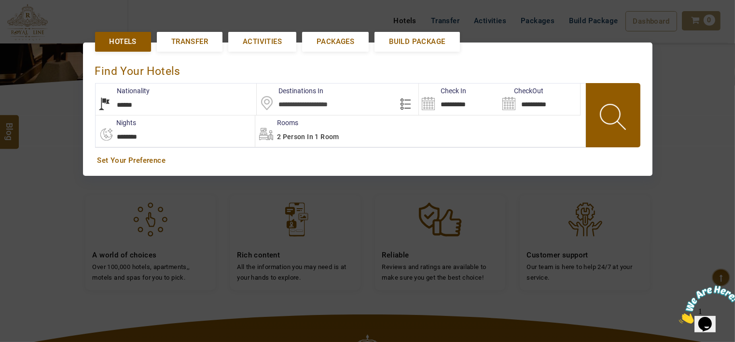
click at [309, 103] on input "text" at bounding box center [338, 98] width 162 height 31
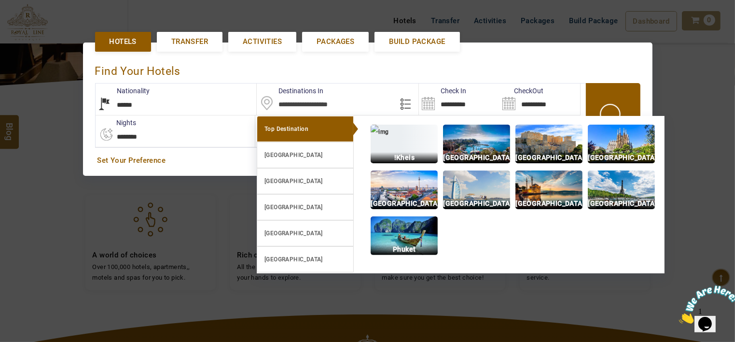
click at [310, 104] on input "text" at bounding box center [338, 98] width 162 height 31
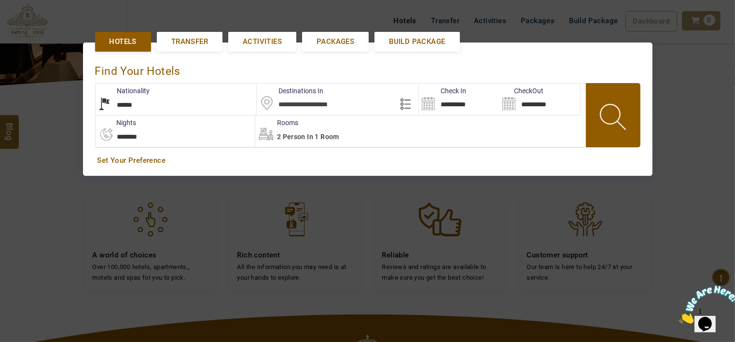
click at [309, 106] on input "text" at bounding box center [338, 98] width 162 height 31
type input "*"
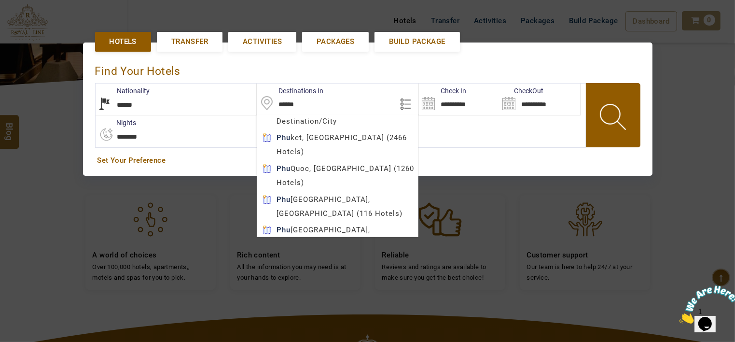
type input "******"
click at [319, 140] on body "LARISA HAWWARI USD AED AED EUR € USD $ INR ₹ THB ฿ IDR Rp BHD BHD TRY ₺ Credit …" at bounding box center [367, 172] width 735 height 789
click at [343, 139] on div "2 Person in 1 Room" at bounding box center [420, 130] width 330 height 31
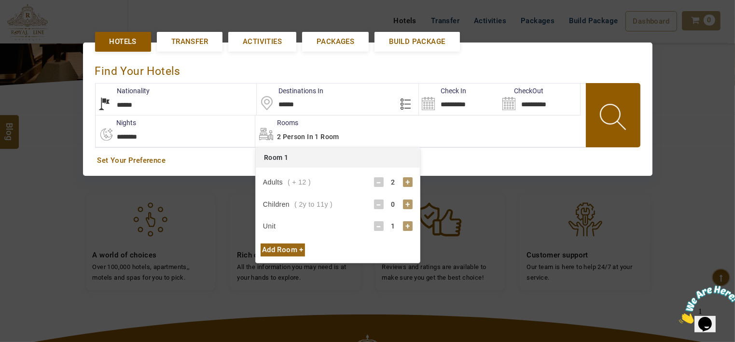
click at [450, 103] on input "**********" at bounding box center [459, 98] width 81 height 31
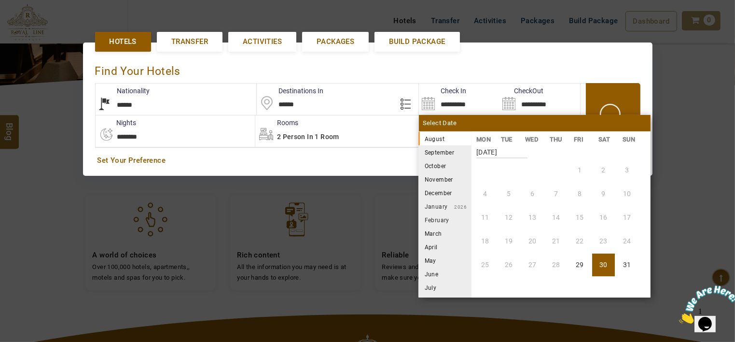
click at [436, 261] on li "May" at bounding box center [444, 260] width 53 height 14
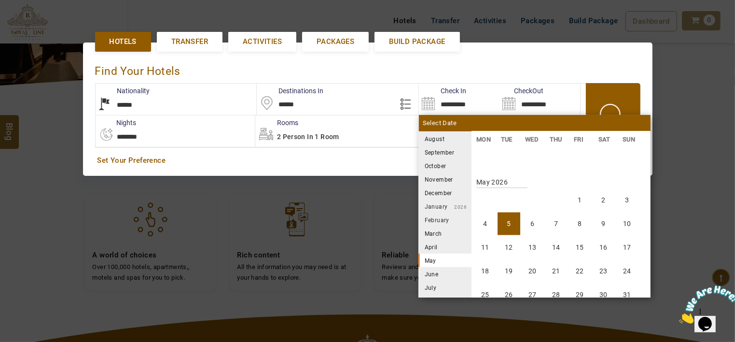
scroll to position [1607, 0]
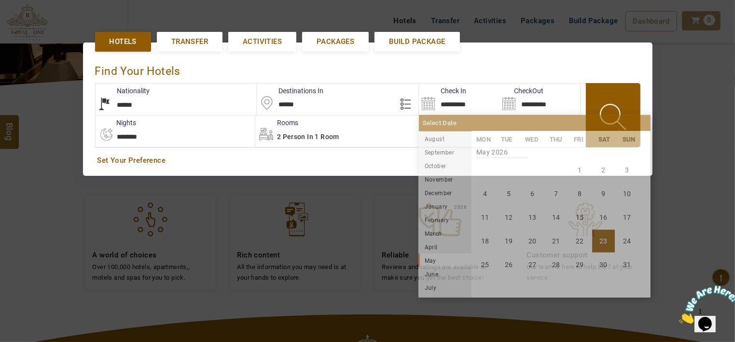
click at [594, 242] on li "23" at bounding box center [603, 241] width 23 height 23
type input "**********"
select select "*"
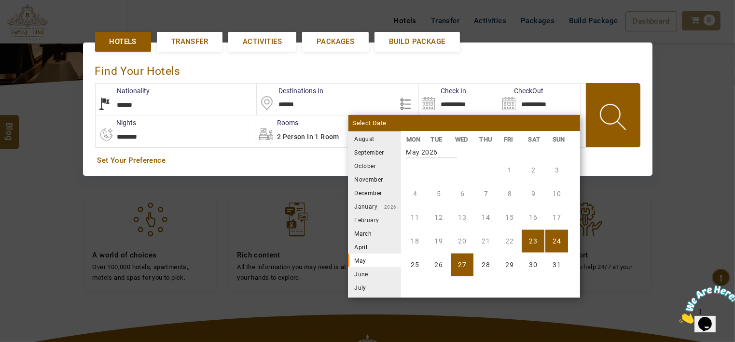
click at [458, 262] on li "27" at bounding box center [462, 264] width 23 height 23
type input "**********"
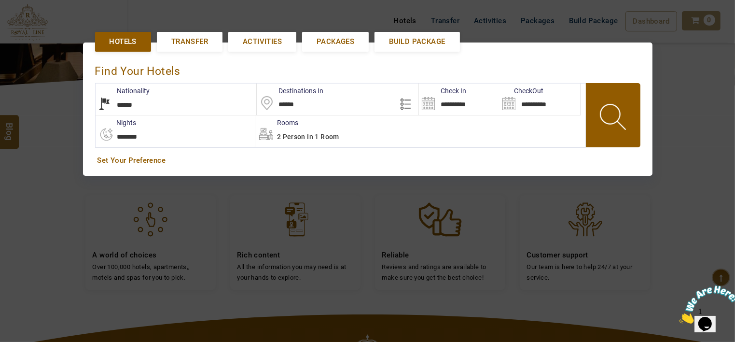
click at [168, 128] on select "**********" at bounding box center [175, 130] width 159 height 31
select select "*"
click at [96, 115] on select "**********" at bounding box center [175, 130] width 159 height 31
type input "**********"
click at [299, 145] on div "2 Person in 1 Room" at bounding box center [420, 130] width 330 height 31
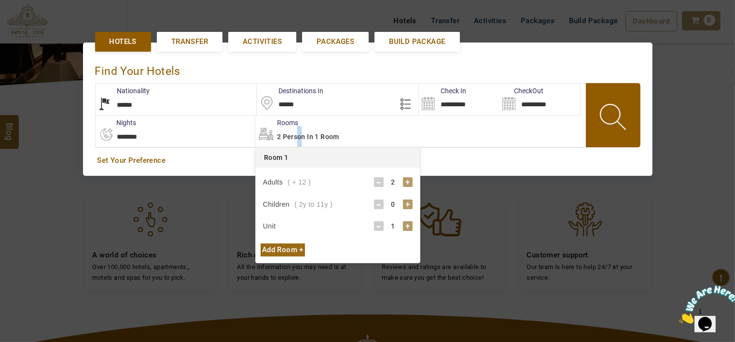
click at [598, 119] on span at bounding box center [613, 119] width 43 height 48
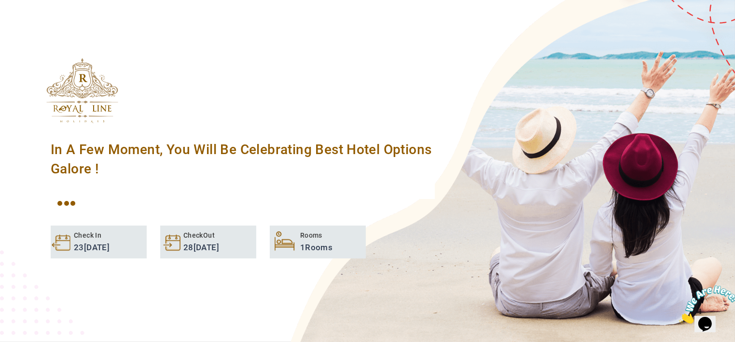
drag, startPoint x: 452, startPoint y: 155, endPoint x: 528, endPoint y: 155, distance: 76.7
click at [529, 154] on div "In A Few Moment, You Will Be Celebrating Best Hotel options galore ! Check In 2…" at bounding box center [367, 185] width 672 height 158
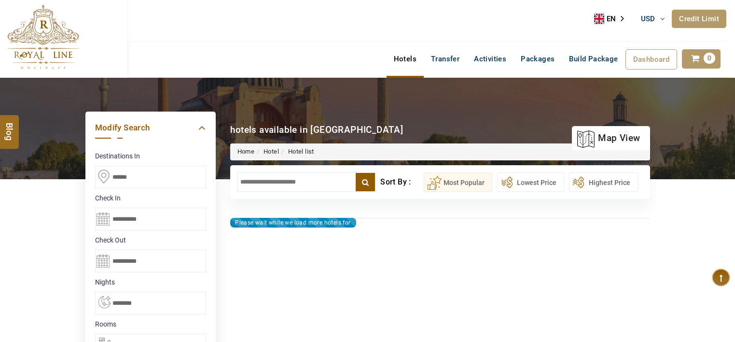
select select "*"
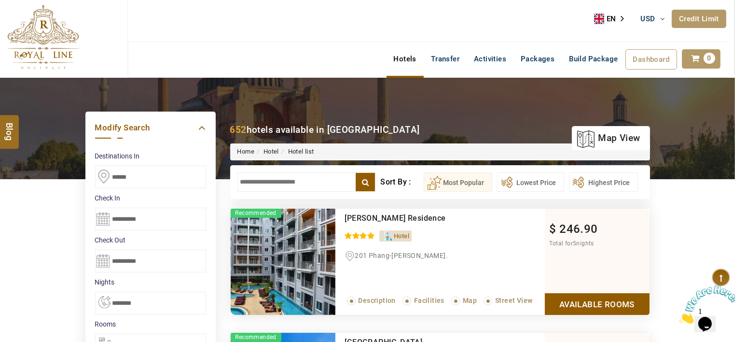
click at [270, 176] on input "text" at bounding box center [306, 181] width 139 height 19
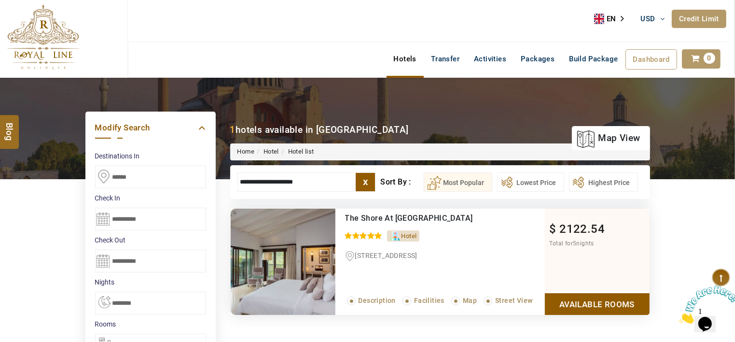
click at [605, 311] on link "Available Rooms" at bounding box center [597, 304] width 105 height 22
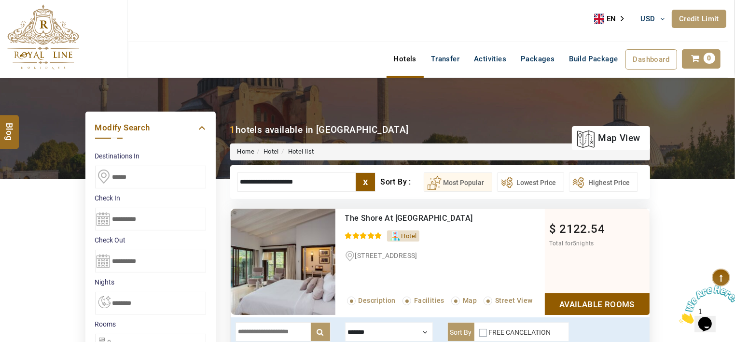
click at [306, 176] on input "**********" at bounding box center [306, 181] width 139 height 19
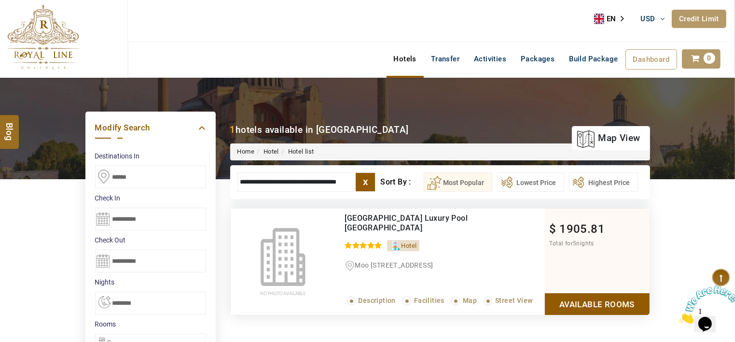
type input "**********"
click at [543, 293] on div "Sri Panwa Phuket Luxury Pool Villa Hotel 0 / 5 Hotel Moo 8 Sakdidej Road Tambon…" at bounding box center [439, 262] width 209 height 106
click at [545, 296] on link "Available Rooms" at bounding box center [597, 304] width 105 height 22
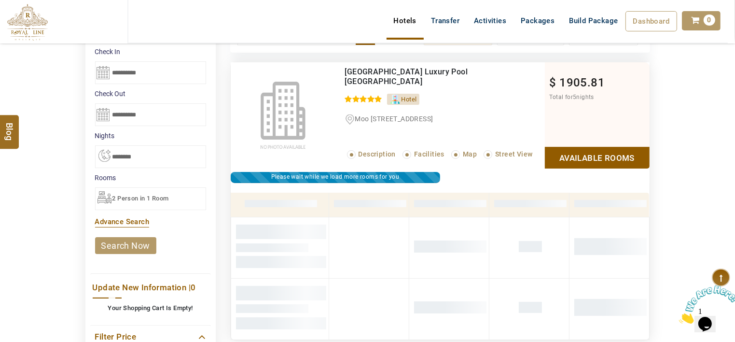
scroll to position [87, 0]
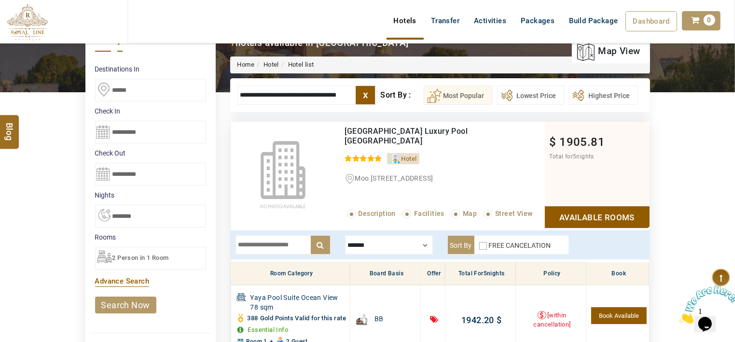
click at [361, 95] on label "x" at bounding box center [365, 95] width 19 height 18
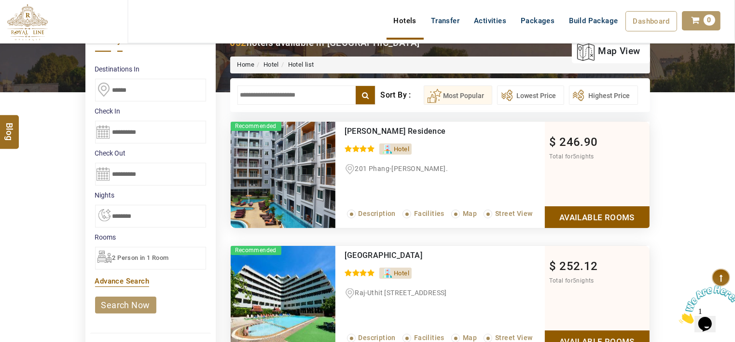
scroll to position [232, 0]
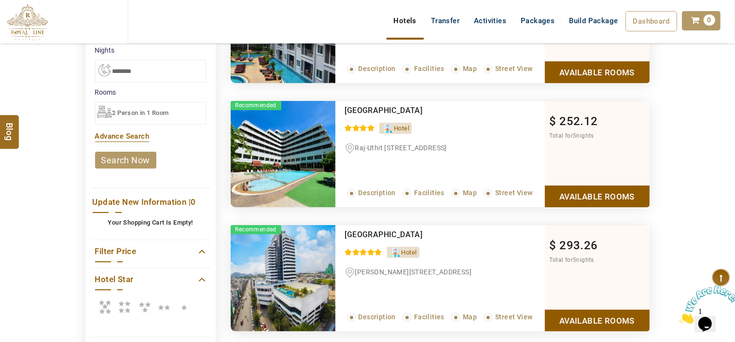
click at [109, 304] on icon at bounding box center [104, 306] width 19 height 19
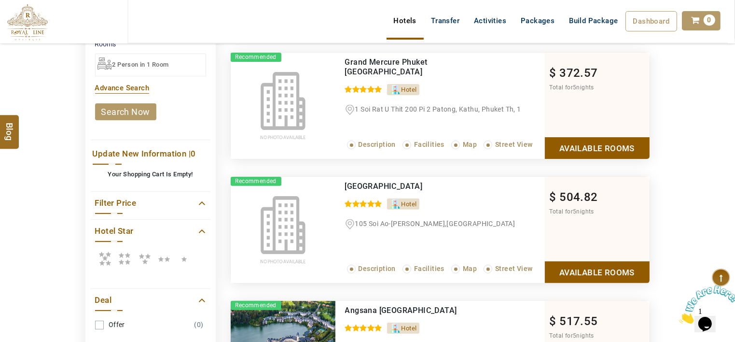
scroll to position [473, 0]
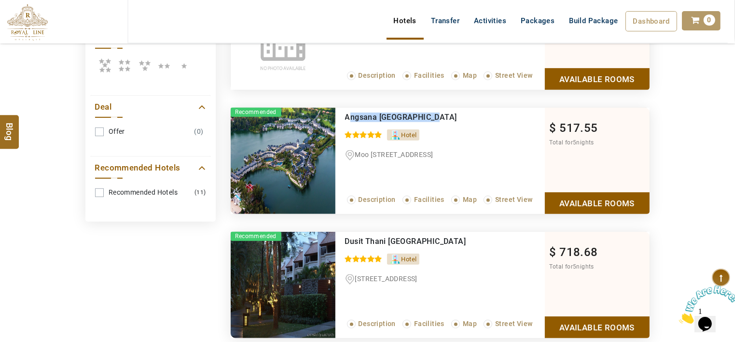
drag, startPoint x: 438, startPoint y: 114, endPoint x: 348, endPoint y: 114, distance: 90.7
click at [348, 114] on div "Angsana Laguna Phuket" at bounding box center [425, 117] width 160 height 10
drag, startPoint x: 348, startPoint y: 114, endPoint x: 399, endPoint y: 115, distance: 51.2
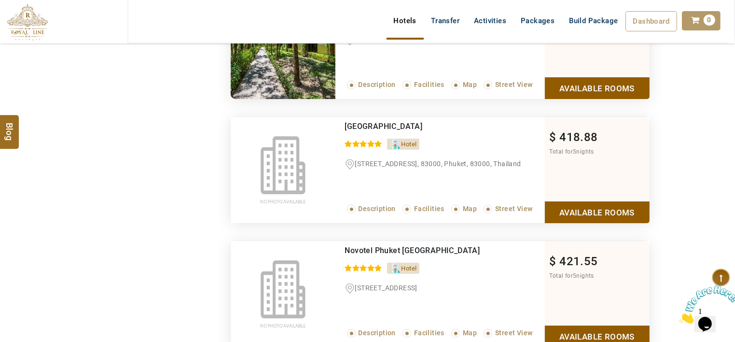
scroll to position [3948, 0]
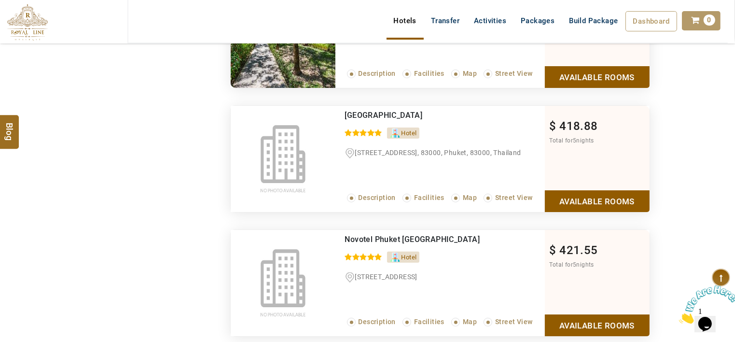
click at [423, 111] on span "Thavorn Grand Plaza Hotel And Hostal" at bounding box center [384, 115] width 78 height 9
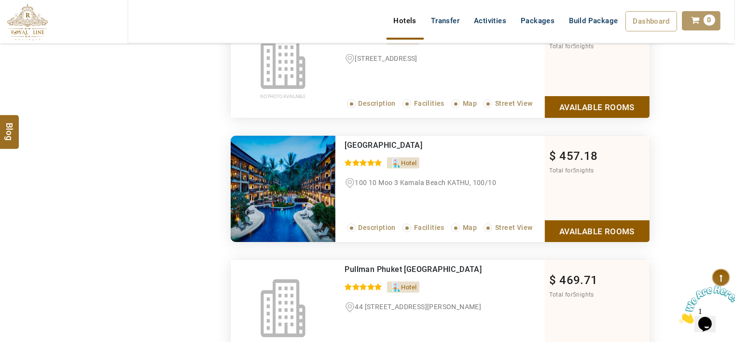
scroll to position [4431, 0]
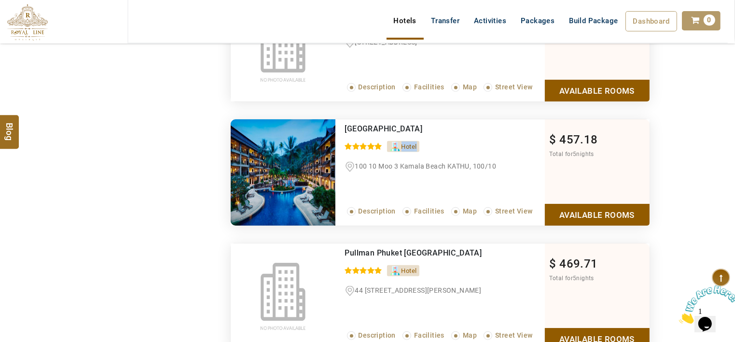
drag, startPoint x: 467, startPoint y: 130, endPoint x: 362, endPoint y: 130, distance: 105.2
click at [362, 136] on ul "Hotel" at bounding box center [445, 144] width 200 height 16
drag, startPoint x: 362, startPoint y: 130, endPoint x: 369, endPoint y: 116, distance: 15.1
click at [369, 119] on ul "Radisson Resort and Suites Phuket 0 / 5" at bounding box center [445, 126] width 200 height 14
click at [369, 124] on span "Radisson Resort and Suites Phuket" at bounding box center [384, 128] width 78 height 9
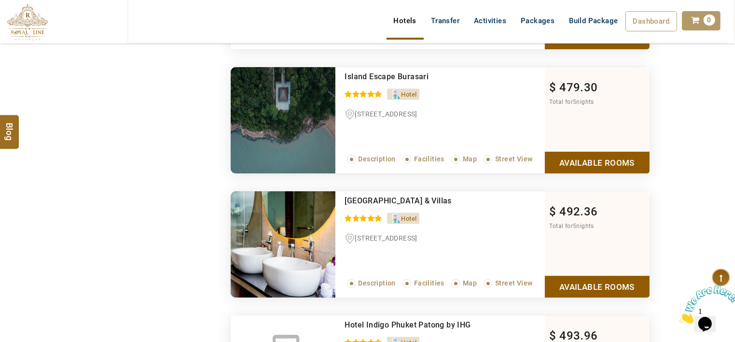
scroll to position [4962, 0]
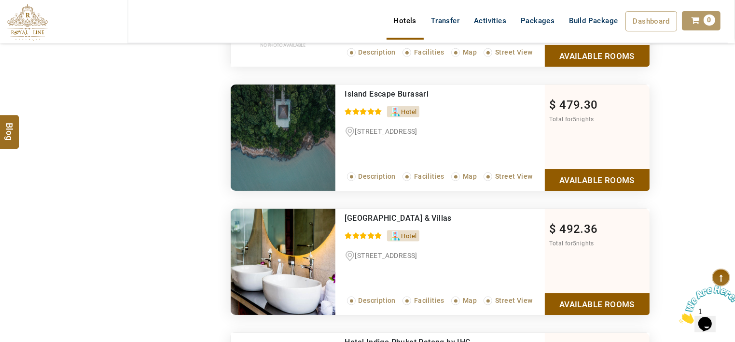
click at [432, 213] on span "IndoChine Resort & Villas" at bounding box center [398, 217] width 107 height 9
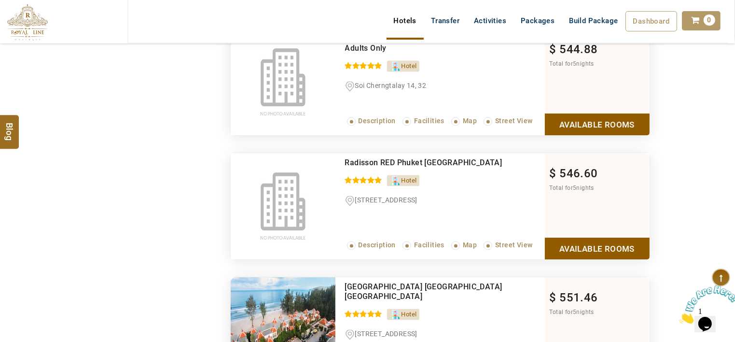
scroll to position [5686, 0]
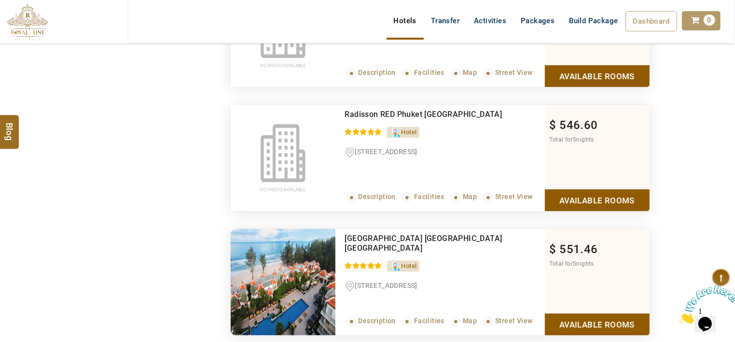
click at [481, 110] on div "Radisson RED Phuket Patong Beach" at bounding box center [425, 115] width 160 height 10
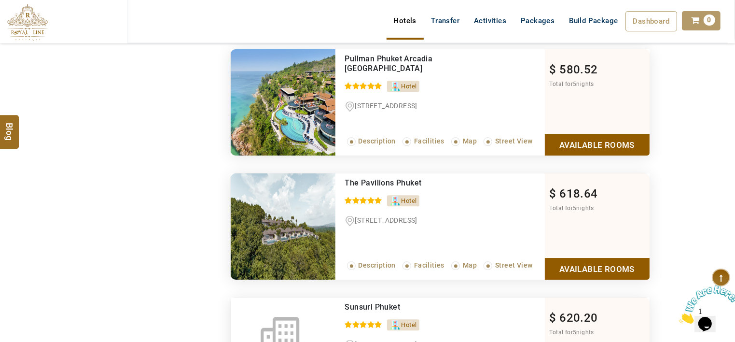
scroll to position [6265, 0]
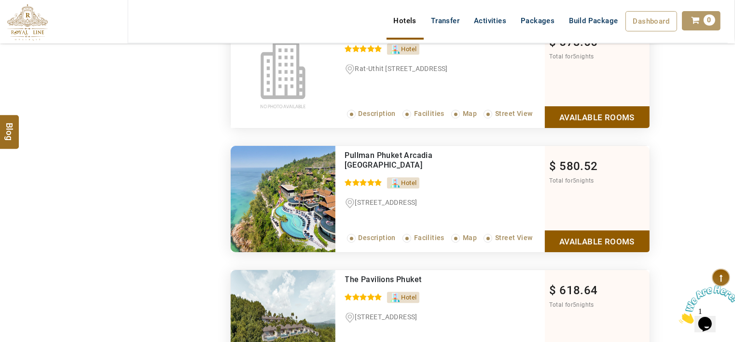
drag, startPoint x: 492, startPoint y: 137, endPoint x: 476, endPoint y: 135, distance: 15.5
click at [488, 146] on ul "Pullman Phuket Arcadia Naithon Beach 0 / 5" at bounding box center [445, 158] width 200 height 24
click at [380, 146] on ul "Pullman Phuket Arcadia Naithon Beach 0 / 5" at bounding box center [445, 158] width 200 height 24
drag, startPoint x: 380, startPoint y: 140, endPoint x: 402, endPoint y: 145, distance: 21.7
click at [402, 151] on span "Pullman Phuket Arcadia Naithon Beach" at bounding box center [389, 160] width 88 height 19
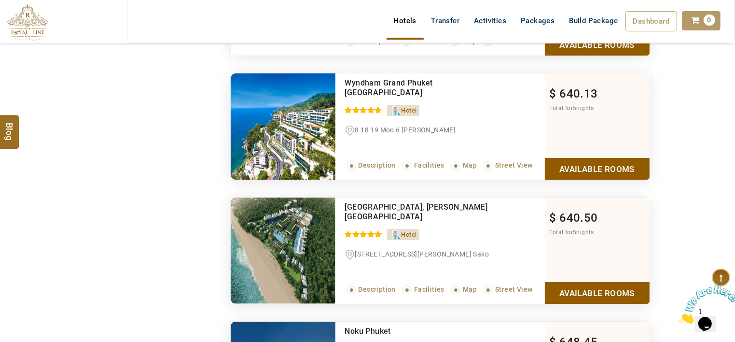
scroll to position [6844, 0]
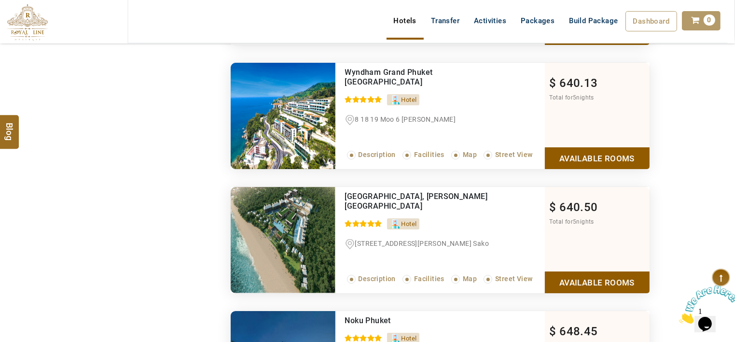
click at [565, 271] on link "Available Rooms" at bounding box center [597, 282] width 105 height 22
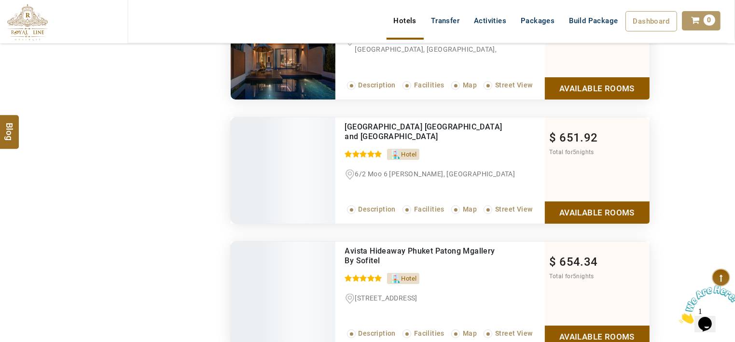
scroll to position [7236, 0]
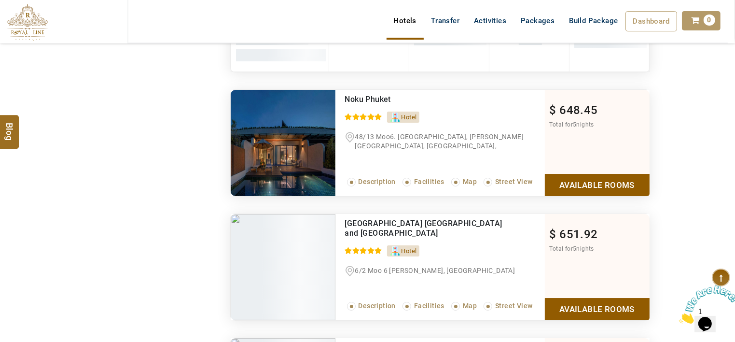
click at [606, 174] on link "Available Rooms" at bounding box center [597, 185] width 105 height 22
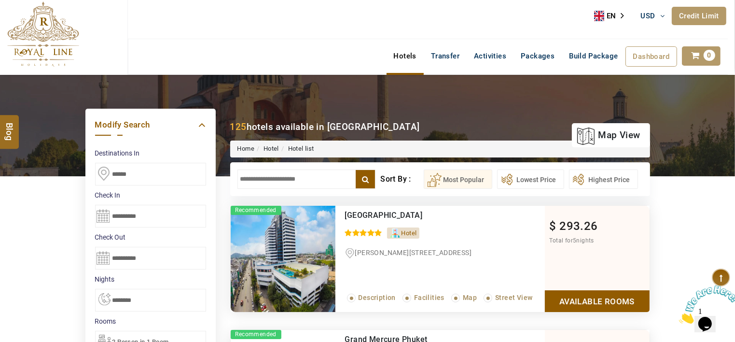
scroll to position [0, 0]
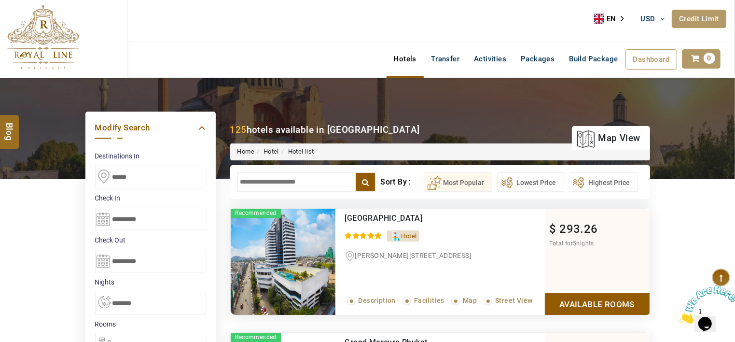
click at [322, 180] on input "text" at bounding box center [306, 181] width 139 height 19
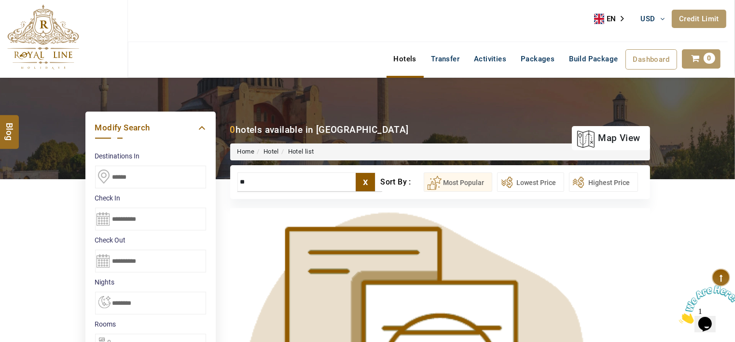
type input "*"
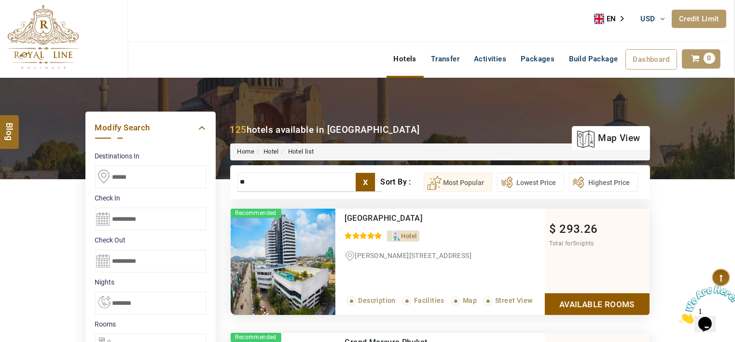
type input "*"
drag, startPoint x: 344, startPoint y: 139, endPoint x: 310, endPoint y: 187, distance: 58.6
click at [310, 187] on input "text" at bounding box center [306, 181] width 139 height 19
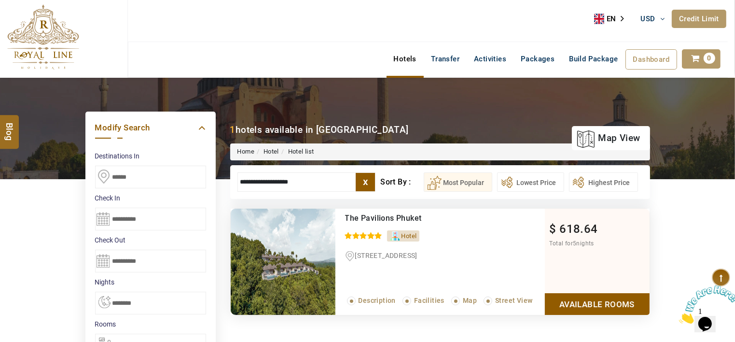
type input "**********"
click at [581, 301] on link "Available Rooms" at bounding box center [597, 304] width 105 height 22
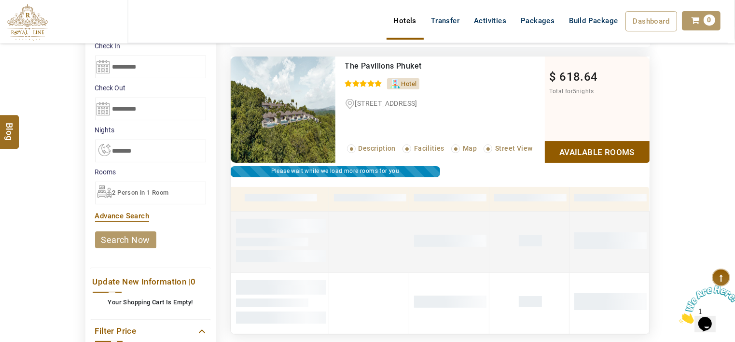
scroll to position [135, 0]
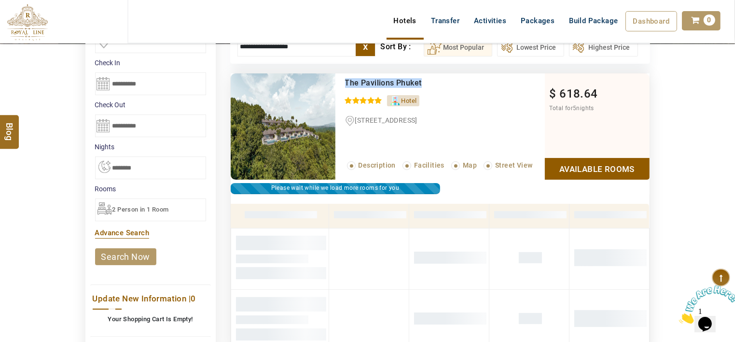
drag, startPoint x: 430, startPoint y: 83, endPoint x: 343, endPoint y: 83, distance: 87.4
click at [343, 83] on div "The Pavilions Phuket 0 / 5 Hotel Moo 6, Cherngtalay, Thalang, 31/1 4 Read More.…" at bounding box center [439, 126] width 209 height 106
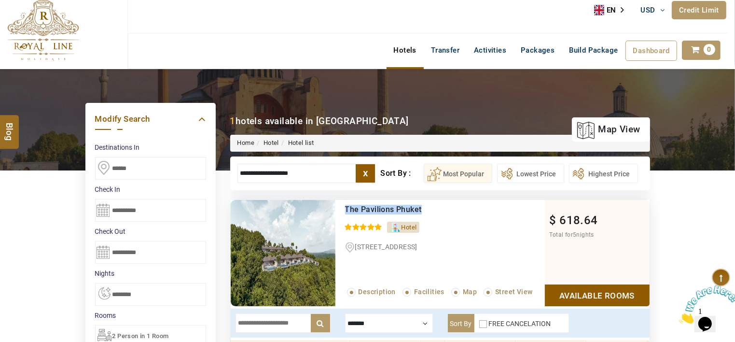
scroll to position [0, 0]
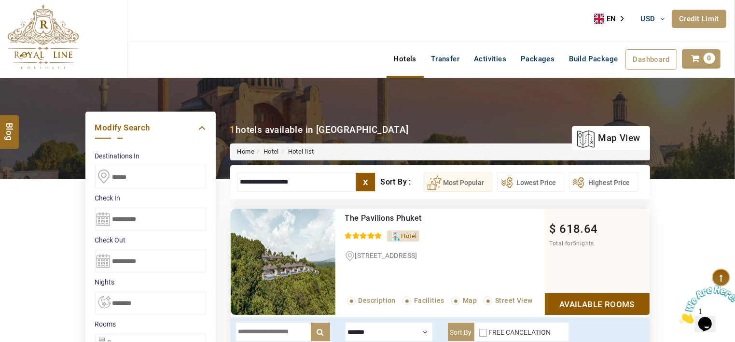
click at [374, 176] on label "x" at bounding box center [365, 182] width 19 height 18
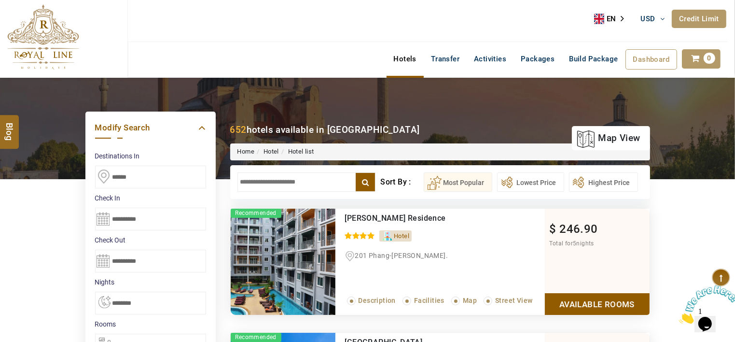
drag, startPoint x: 328, startPoint y: 191, endPoint x: 341, endPoint y: 180, distance: 17.1
click at [341, 180] on input "text" at bounding box center [306, 181] width 139 height 19
paste input "**********"
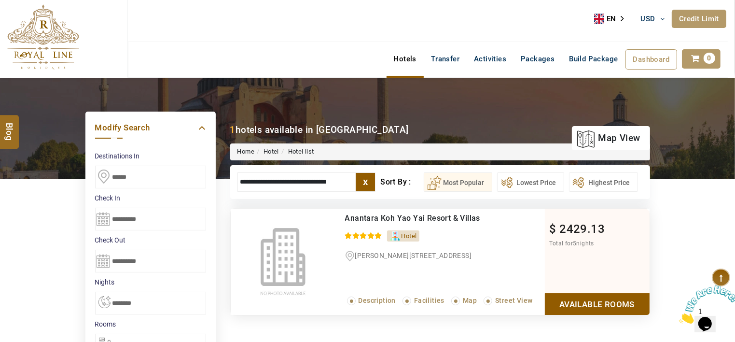
type input "**********"
click at [371, 185] on label "x" at bounding box center [365, 182] width 19 height 18
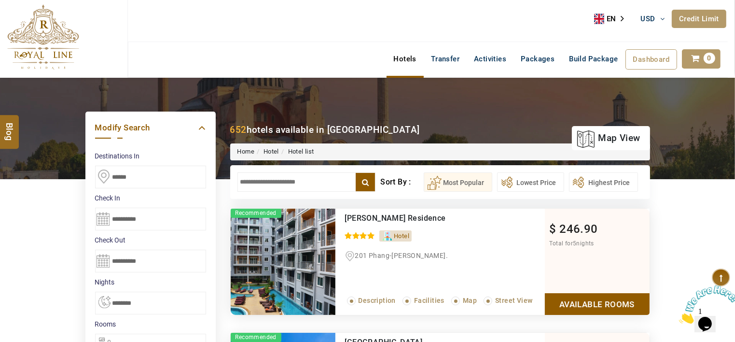
click at [329, 185] on input "text" at bounding box center [306, 181] width 139 height 19
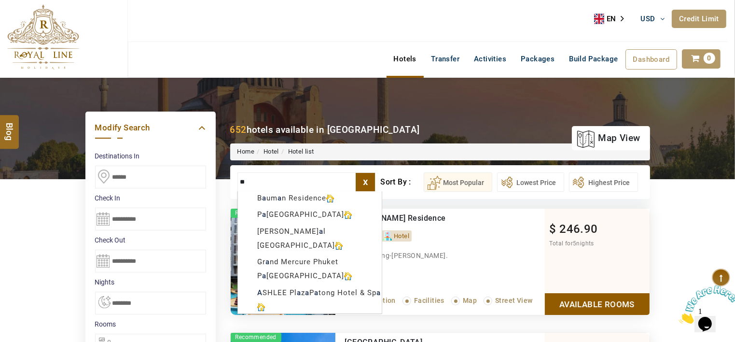
click at [329, 185] on input "**" at bounding box center [306, 181] width 139 height 19
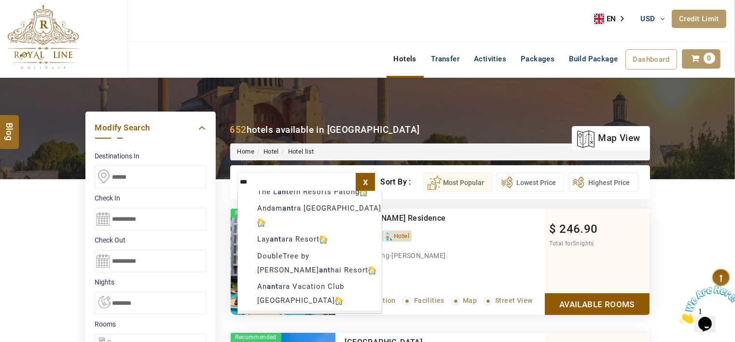
scroll to position [201, 0]
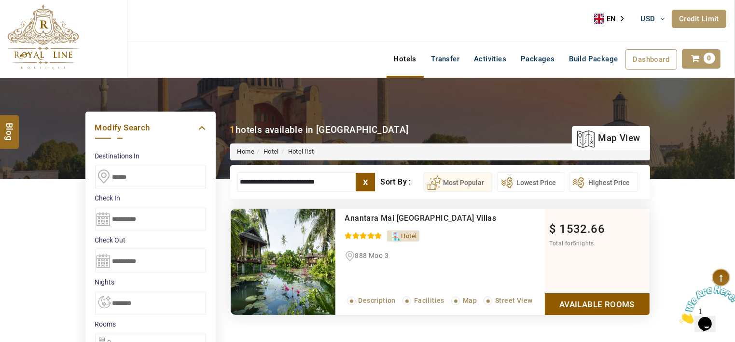
type input "**********"
click at [425, 219] on span "Anantara Mai Khao Phuket Villas" at bounding box center [421, 217] width 152 height 9
click at [372, 177] on label "x" at bounding box center [365, 182] width 19 height 18
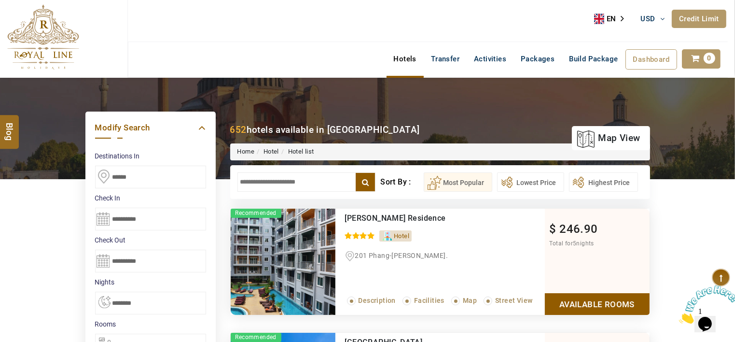
click at [330, 187] on input "text" at bounding box center [306, 181] width 139 height 19
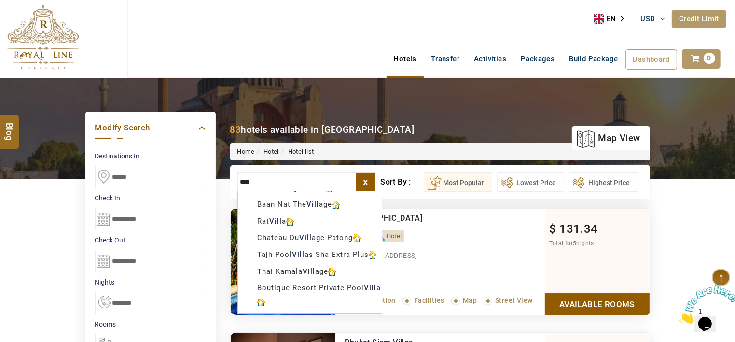
scroll to position [97, 0]
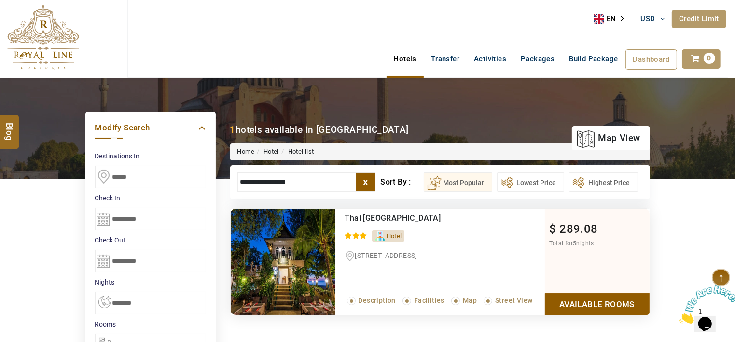
click at [346, 183] on input "**********" at bounding box center [306, 181] width 139 height 19
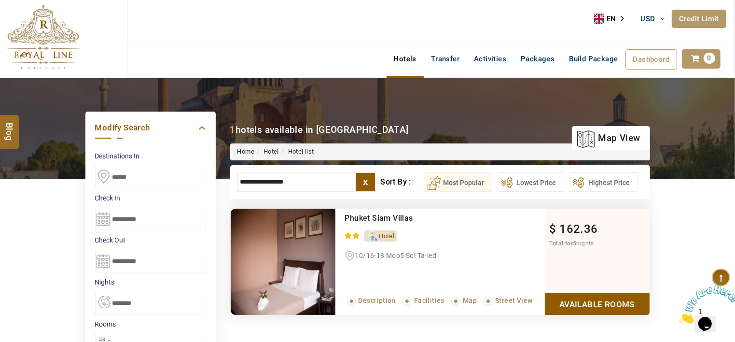
drag, startPoint x: 277, startPoint y: 181, endPoint x: 181, endPoint y: 168, distance: 96.4
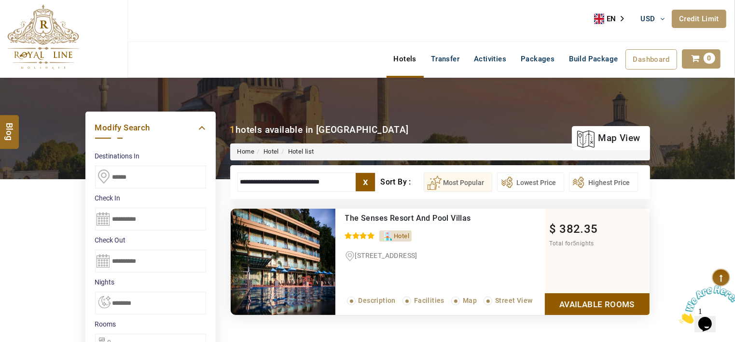
type input "**********"
click at [379, 174] on ul "**********" at bounding box center [439, 181] width 405 height 19
click at [367, 178] on label "x" at bounding box center [365, 182] width 19 height 18
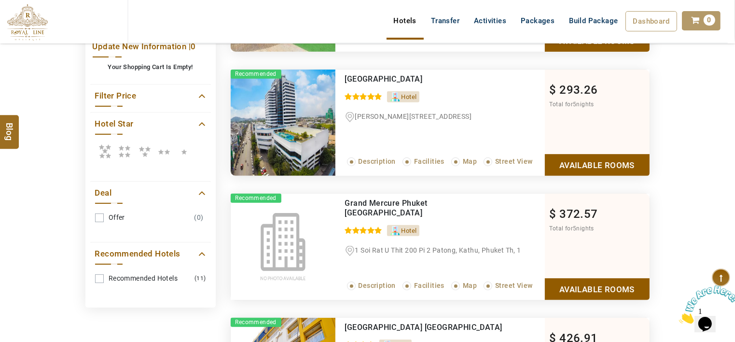
scroll to position [386, 0]
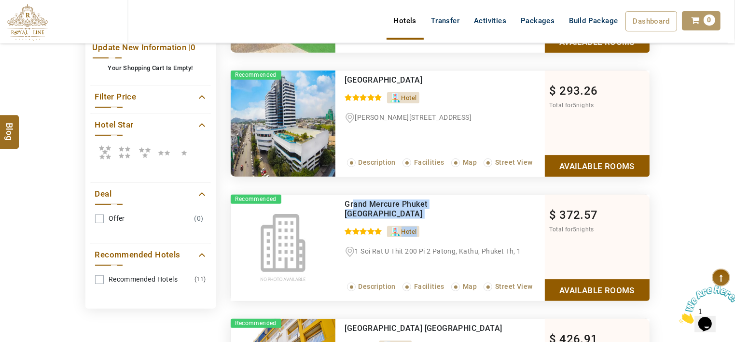
drag, startPoint x: 477, startPoint y: 208, endPoint x: 353, endPoint y: 197, distance: 124.5
click at [353, 197] on div "Grand Mercure Phuket Patong Hotel 0 / 5 Hotel 1 Soi Rat U Thit 200 Pi 2 Patong,…" at bounding box center [439, 248] width 209 height 106
drag, startPoint x: 353, startPoint y: 197, endPoint x: 369, endPoint y: 204, distance: 17.6
click at [369, 204] on span "Grand Mercure Phuket Patong Hotel" at bounding box center [386, 208] width 83 height 19
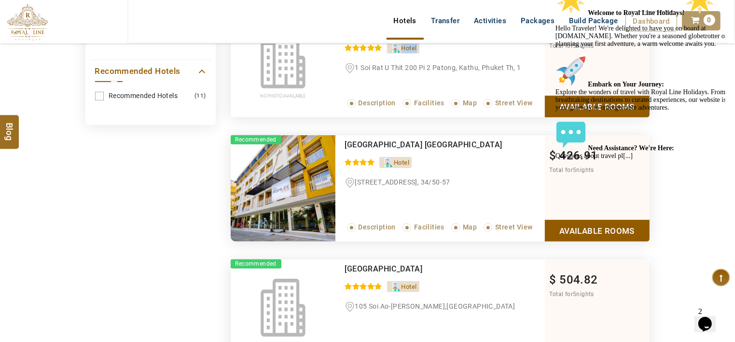
scroll to position [579, 0]
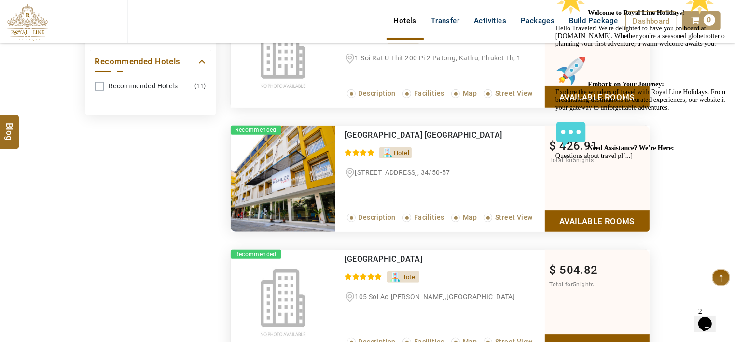
drag, startPoint x: 713, startPoint y: 51, endPoint x: 1242, endPoint y: 16, distance: 530.1
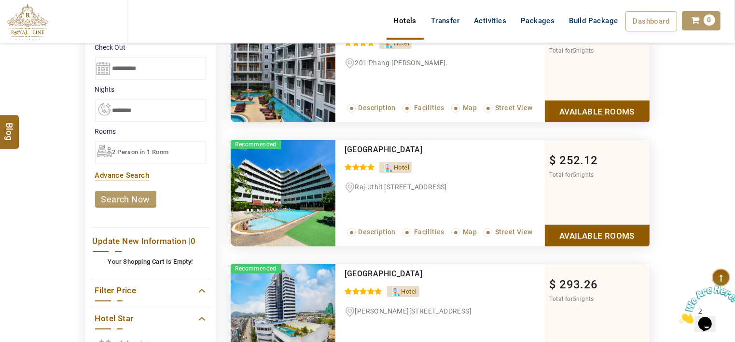
scroll to position [241, 0]
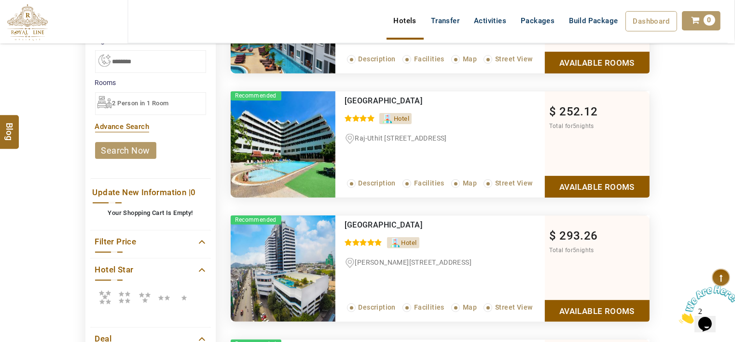
drag, startPoint x: 476, startPoint y: 185, endPoint x: 675, endPoint y: 185, distance: 199.3
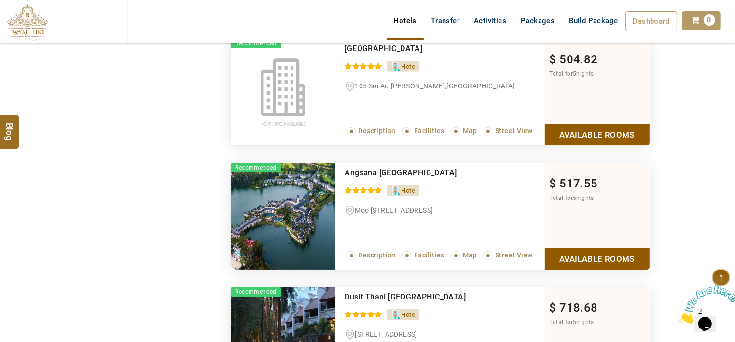
scroll to position [965, 0]
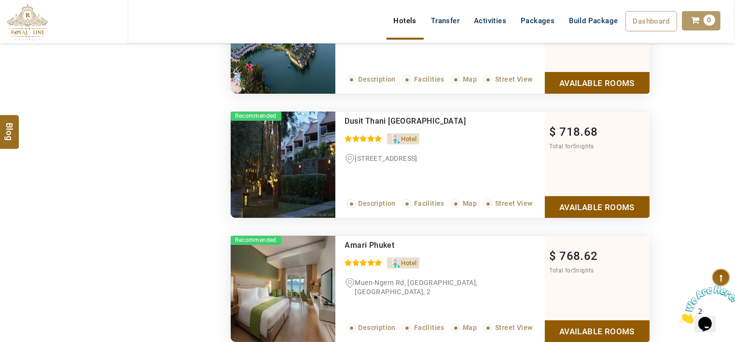
drag, startPoint x: 687, startPoint y: 193, endPoint x: 708, endPoint y: 205, distance: 23.3
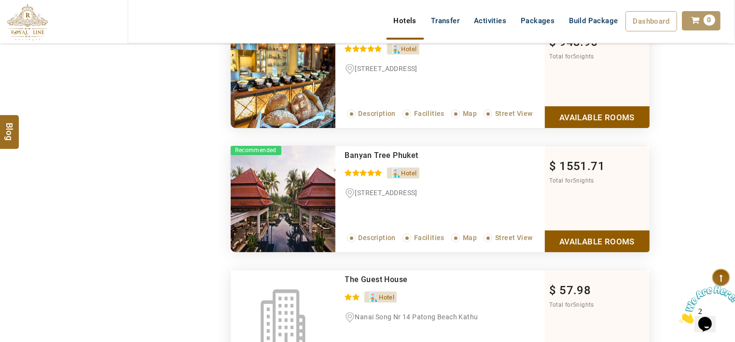
scroll to position [1207, 0]
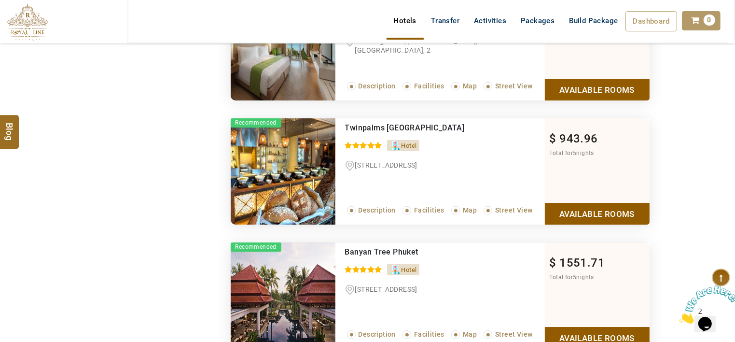
drag, startPoint x: 490, startPoint y: 125, endPoint x: 334, endPoint y: 125, distance: 156.4
click at [334, 125] on li "Recommended Twinpalms Surin Phuket Resort 0 / 5 Hotel Moo 3, Surin Beach Road, …" at bounding box center [440, 171] width 419 height 106
drag, startPoint x: 334, startPoint y: 125, endPoint x: 364, endPoint y: 127, distance: 30.5
click at [576, 205] on link "Available Rooms" at bounding box center [597, 214] width 105 height 22
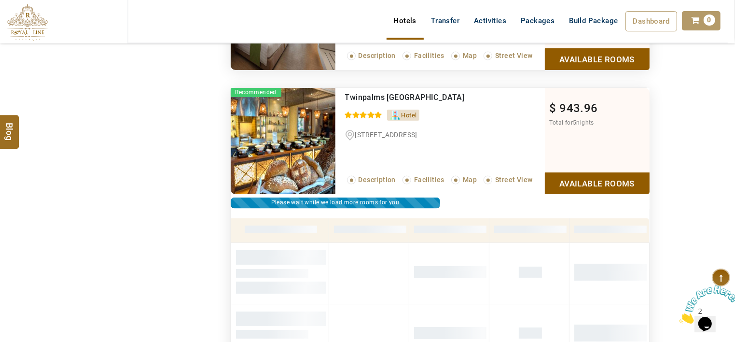
scroll to position [1298, 0]
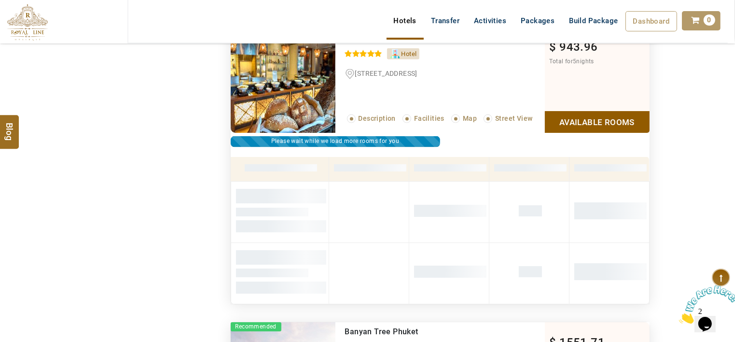
click at [666, 137] on div "DESTINATION + Add Destination Nationality Afghanistan Albania Algeria American …" at bounding box center [367, 170] width 735 height 2782
drag, startPoint x: 666, startPoint y: 137, endPoint x: 724, endPoint y: 111, distance: 63.6
click at [724, 111] on div "DESTINATION + Add Destination Nationality Afghanistan Albania Algeria American …" at bounding box center [367, 170] width 735 height 2782
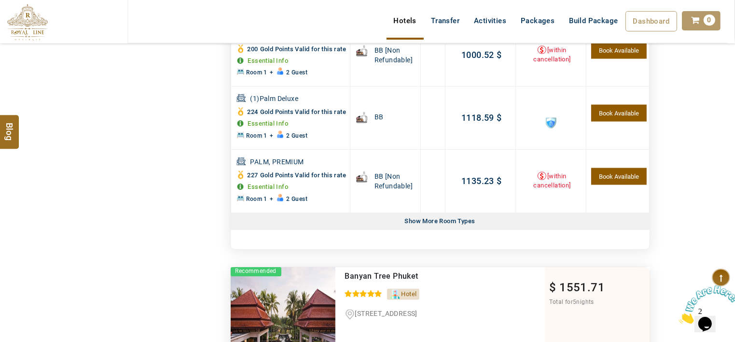
scroll to position [1636, 0]
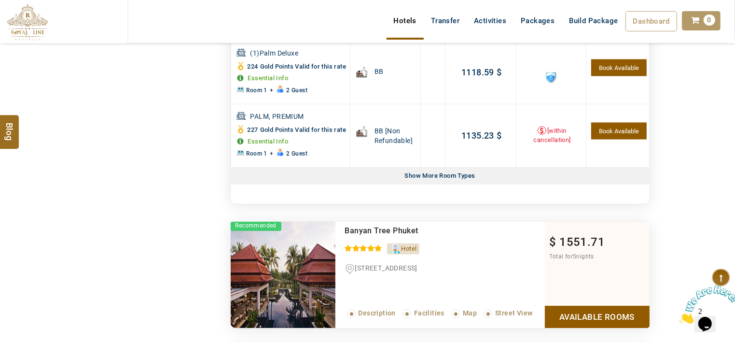
click at [581, 184] on div "Show More Room Types Show Less Rooms" at bounding box center [440, 175] width 419 height 17
click at [544, 184] on div "Show More Room Types Show Less Rooms" at bounding box center [440, 175] width 419 height 17
click at [473, 194] on div "Room Category Board Basis Offer Total for 5 nights Policy Book PALM, DELUXE 189…" at bounding box center [440, 11] width 419 height 365
click at [456, 184] on div "Show More Room Types" at bounding box center [440, 175] width 78 height 17
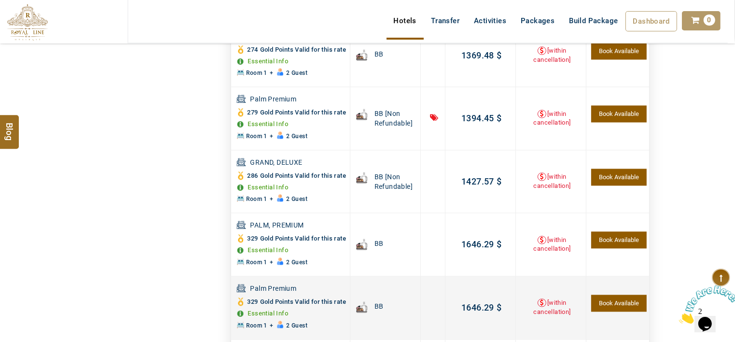
scroll to position [1974, 0]
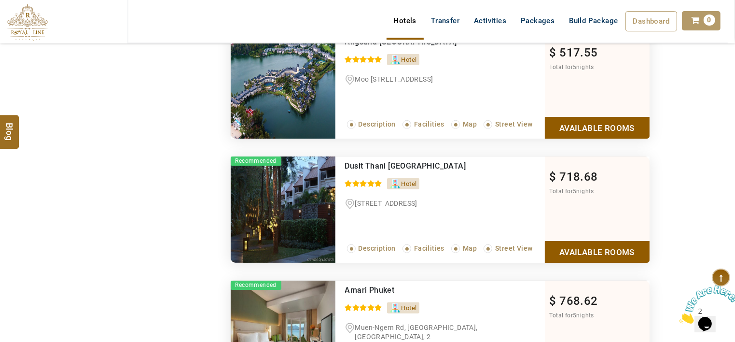
scroll to position [912, 0]
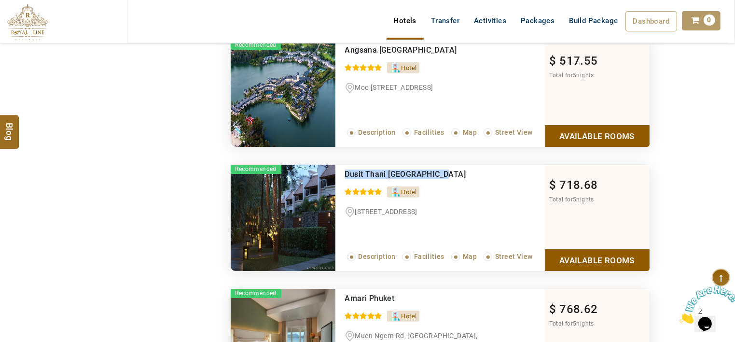
drag, startPoint x: 465, startPoint y: 172, endPoint x: 344, endPoint y: 167, distance: 121.8
click at [344, 167] on div "Dusit Thani Laguna Phuket 0 / 5 Hotel 390 Moo 1 Srisoontorn Road, Cherngtalay, …" at bounding box center [439, 218] width 209 height 106
drag, startPoint x: 344, startPoint y: 167, endPoint x: 344, endPoint y: 183, distance: 16.9
drag, startPoint x: 344, startPoint y: 183, endPoint x: 369, endPoint y: 169, distance: 29.0
click at [369, 169] on span "Dusit Thani Laguna Phuket" at bounding box center [405, 173] width 121 height 9
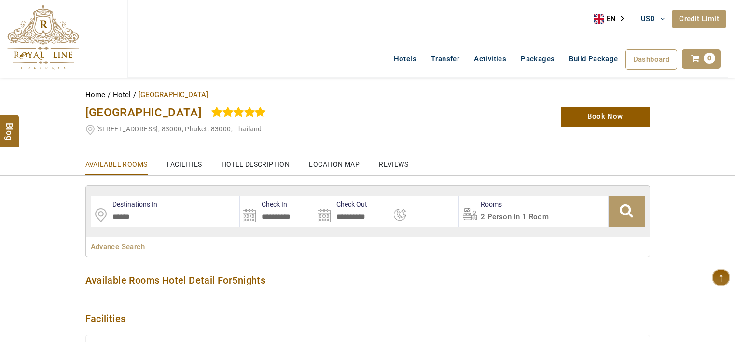
select select
type input "**********"
select select "*"
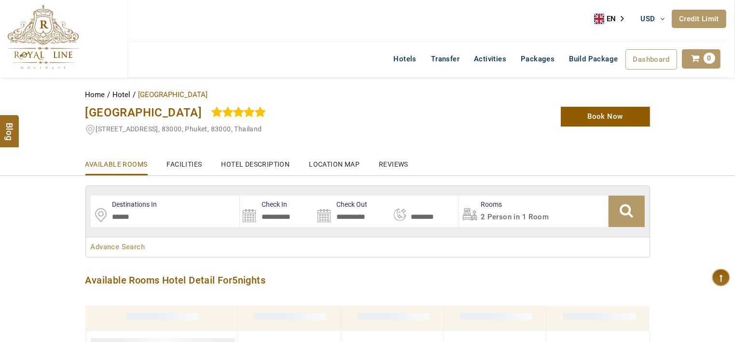
click at [202, 115] on span "[GEOGRAPHIC_DATA]" at bounding box center [143, 113] width 117 height 14
select select "*"
click at [263, 118] on div "[GEOGRAPHIC_DATA] 100 10 Moo 3 [GEOGRAPHIC_DATA], 100/10" at bounding box center [271, 119] width 386 height 35
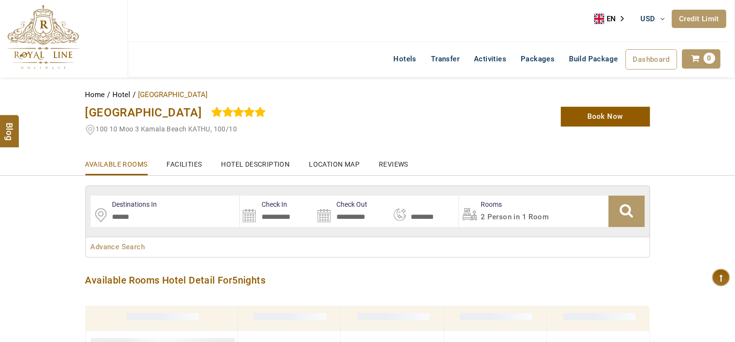
click at [263, 118] on div "[GEOGRAPHIC_DATA] 100 10 Moo 3 [GEOGRAPHIC_DATA], 100/10" at bounding box center [271, 119] width 386 height 35
click at [202, 115] on span "[GEOGRAPHIC_DATA]" at bounding box center [143, 113] width 117 height 14
click at [202, 114] on span "Radisson Resort and Suites Phuket" at bounding box center [143, 113] width 117 height 14
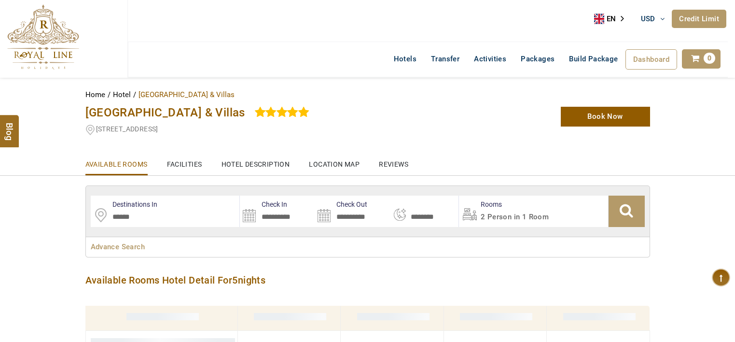
select select "*"
click at [193, 116] on span "[GEOGRAPHIC_DATA] & Villas" at bounding box center [165, 113] width 160 height 14
click at [193, 116] on span "IndoChine Resort & Villas" at bounding box center [165, 113] width 160 height 14
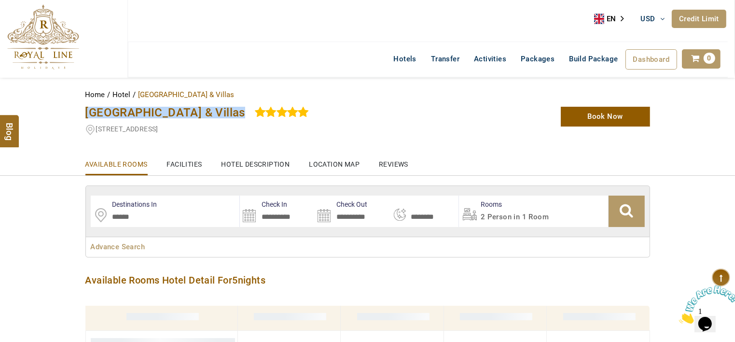
click at [193, 116] on span "IndoChine Resort & Villas" at bounding box center [165, 113] width 160 height 14
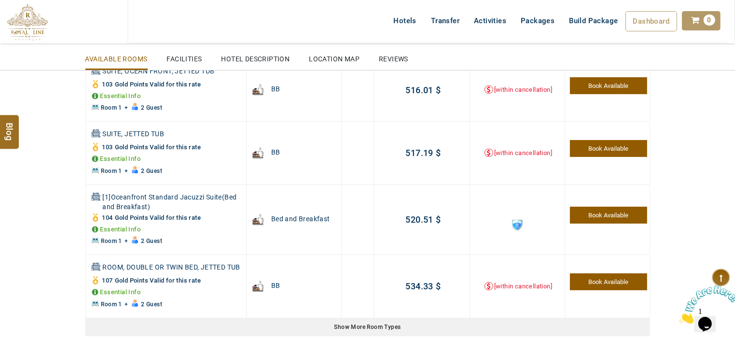
scroll to position [435, 0]
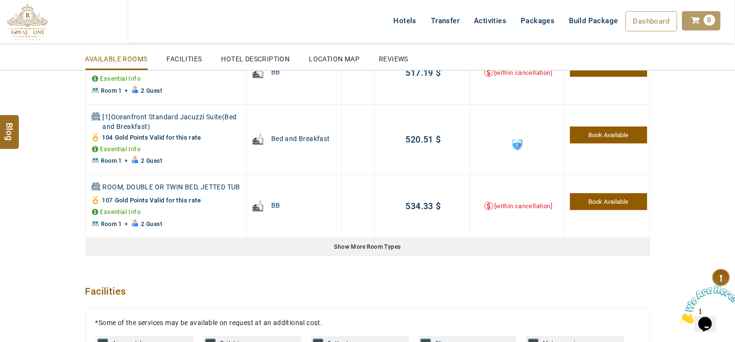
click at [307, 241] on div "Show More Room Types" at bounding box center [367, 247] width 565 height 18
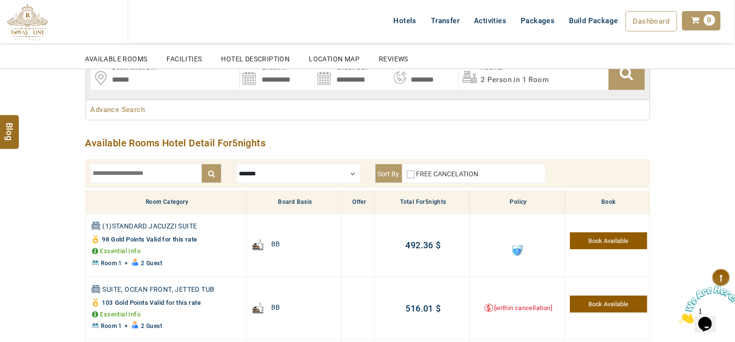
scroll to position [0, 0]
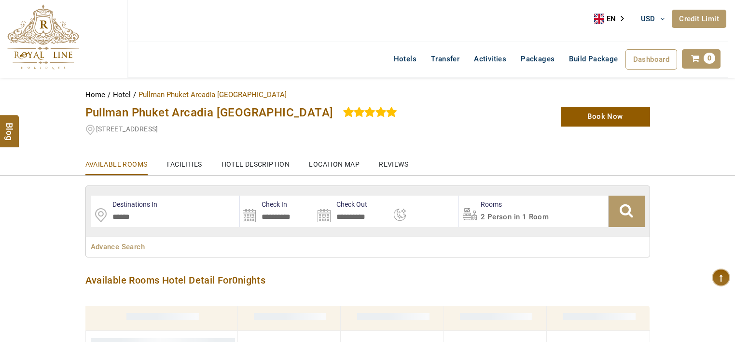
select select
type input "**********"
select select "*"
click at [255, 113] on span "Pullman Phuket Arcadia [GEOGRAPHIC_DATA]" at bounding box center [209, 113] width 248 height 14
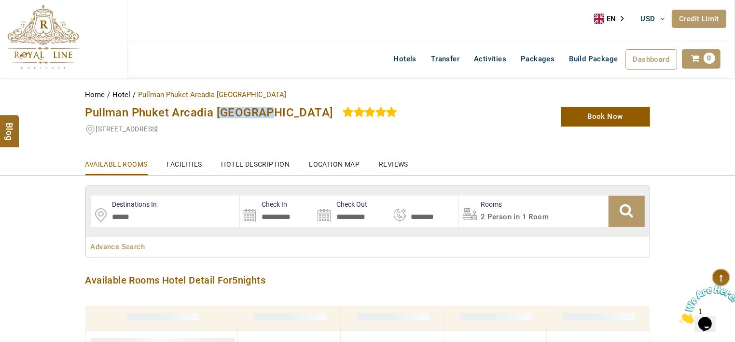
click at [255, 113] on span "Pullman Phuket Arcadia Naithon Beach" at bounding box center [209, 113] width 248 height 14
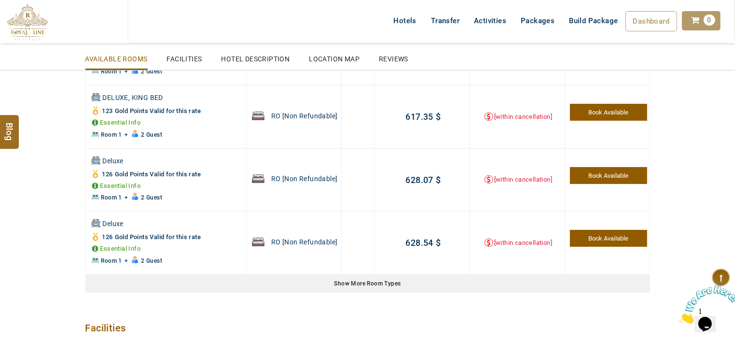
scroll to position [435, 0]
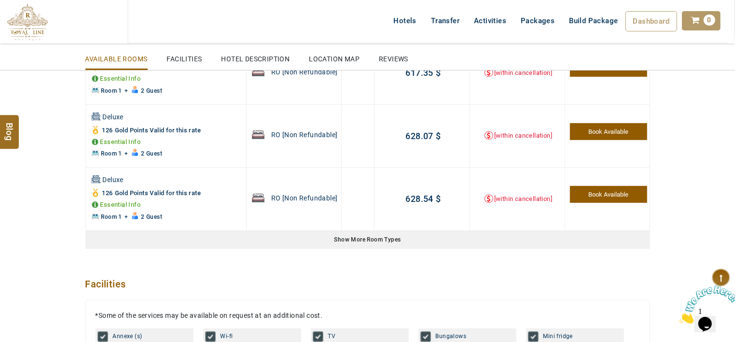
click at [387, 244] on div "Show More Room Types" at bounding box center [367, 240] width 565 height 18
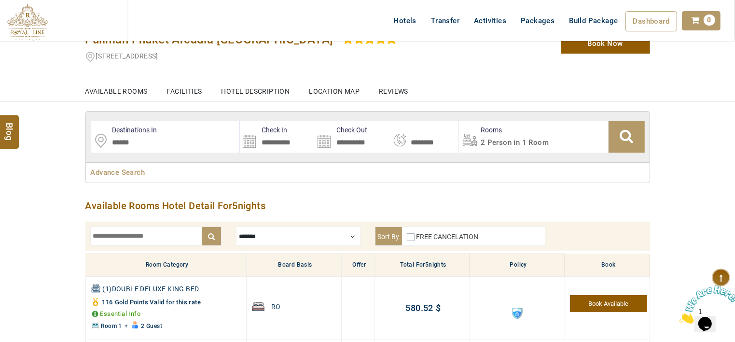
scroll to position [0, 0]
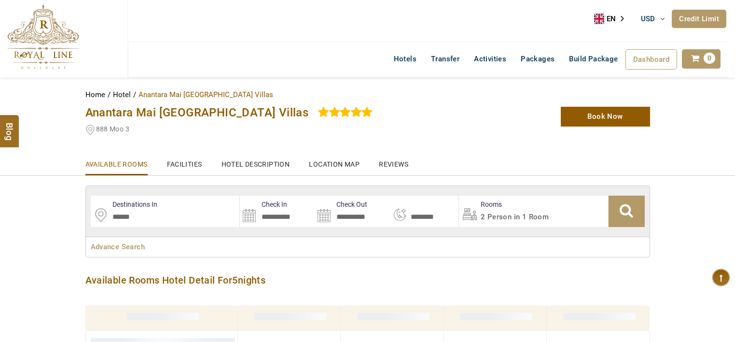
select select "*"
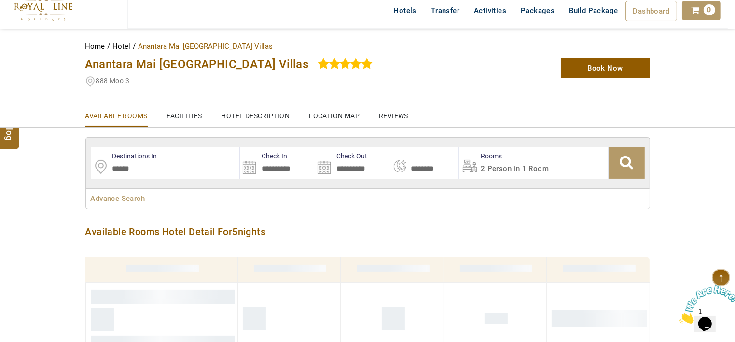
drag, startPoint x: 0, startPoint y: 0, endPoint x: 263, endPoint y: 64, distance: 270.6
click at [263, 64] on div "Anantara Mai [GEOGRAPHIC_DATA] Villas" at bounding box center [271, 64] width 372 height 12
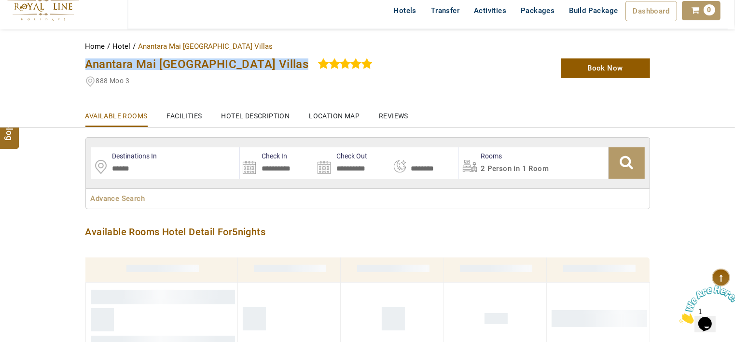
drag, startPoint x: 263, startPoint y: 64, endPoint x: 101, endPoint y: 60, distance: 161.7
click at [101, 60] on div "Anantara Mai [GEOGRAPHIC_DATA] Villas" at bounding box center [271, 64] width 372 height 12
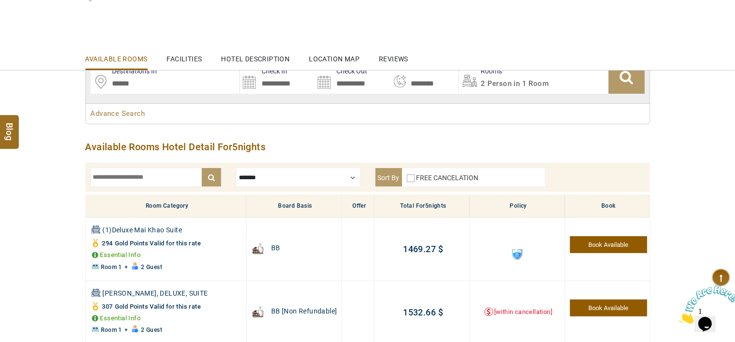
scroll to position [242, 0]
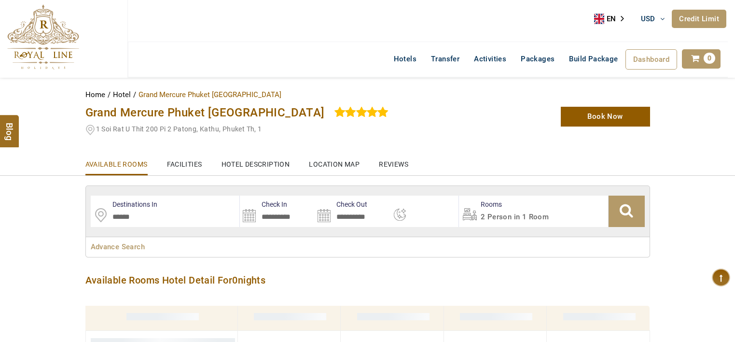
select select
type input "**********"
select select "*"
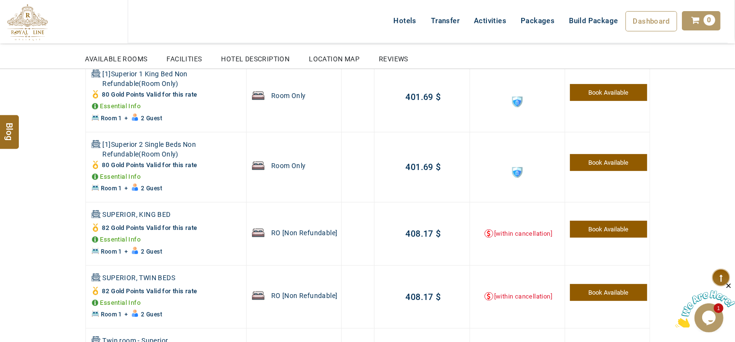
scroll to position [291, 0]
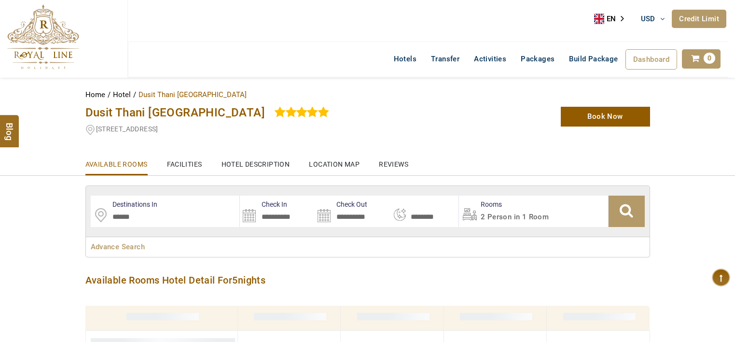
select select "*"
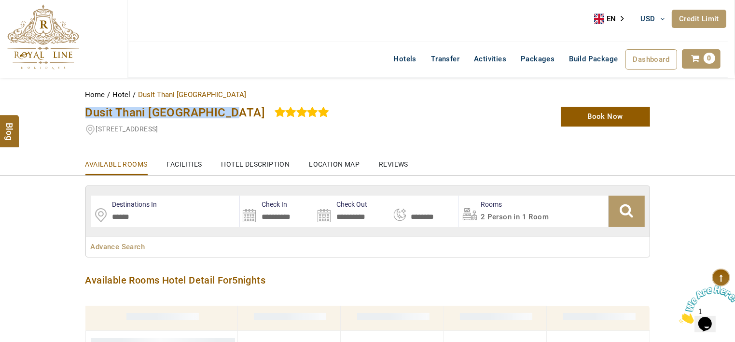
click at [87, 105] on div "Dusit Thani Laguna Phuket 390 Moo 1 Srisoontorn Road, Cherngtalay, Thalang, 390" at bounding box center [271, 119] width 386 height 35
